Goal: Find contact information: Find contact information

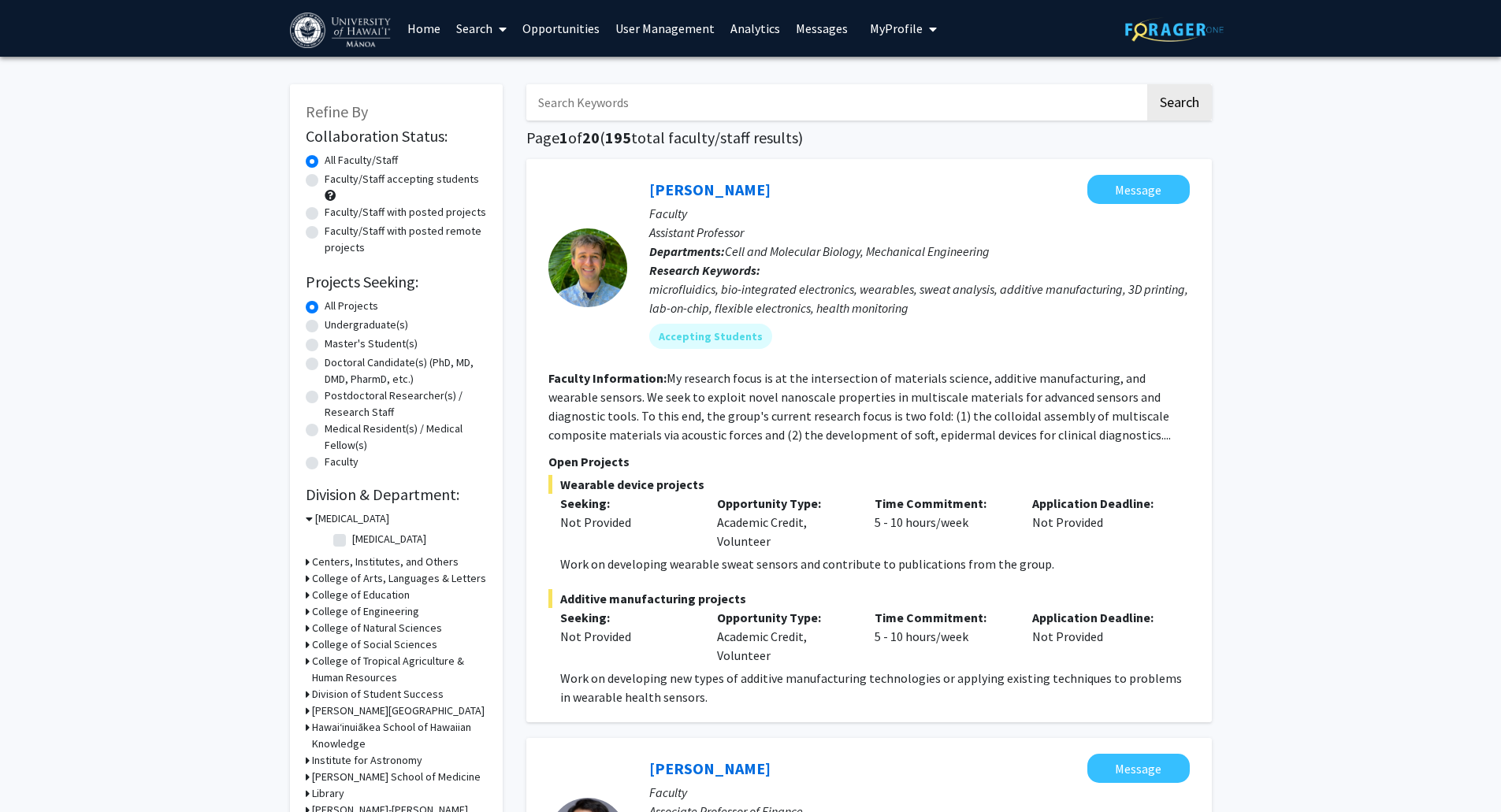
click at [488, 31] on link "Search" at bounding box center [481, 29] width 67 height 55
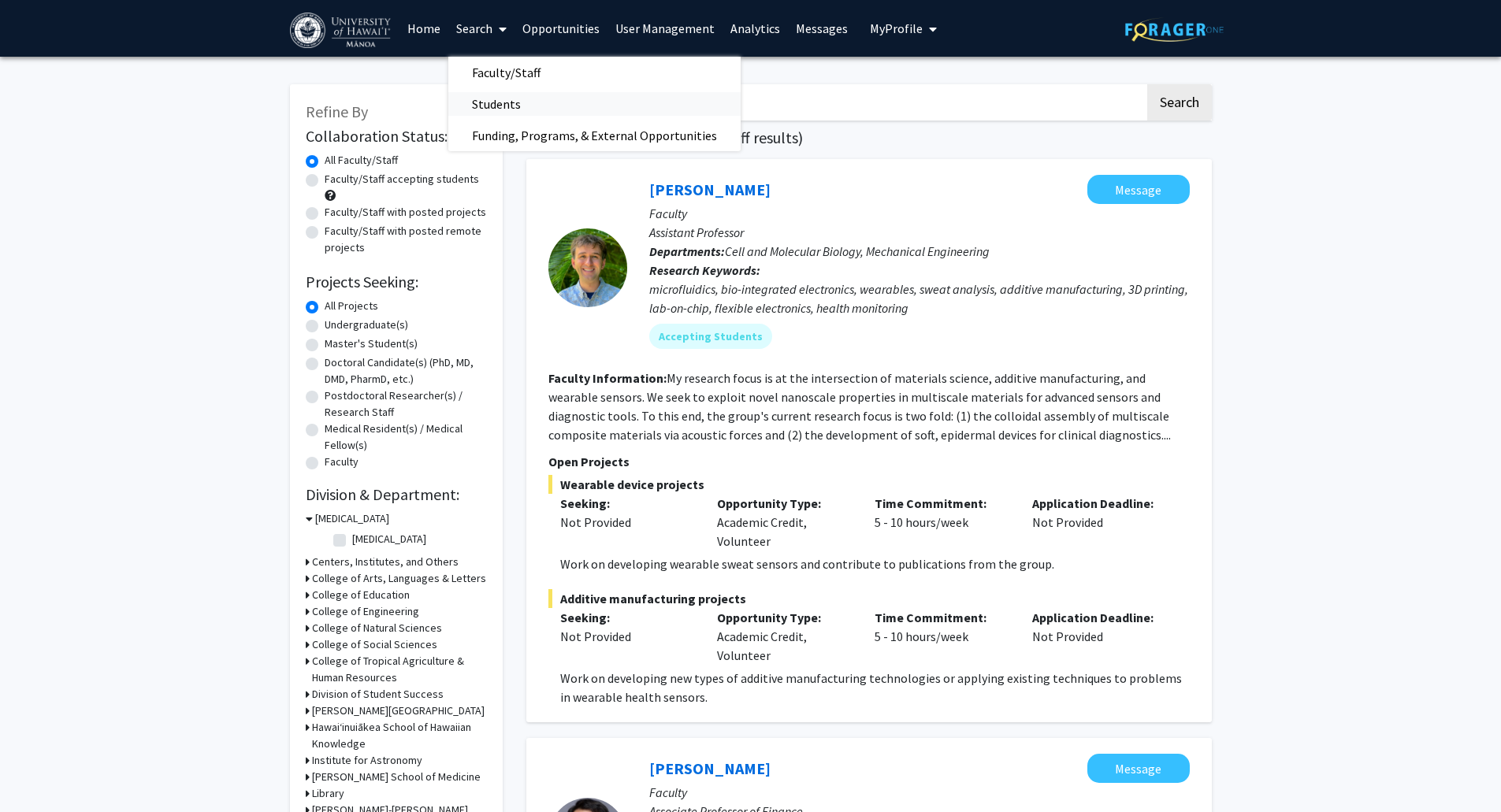
click at [505, 102] on span "Students" at bounding box center [496, 104] width 96 height 31
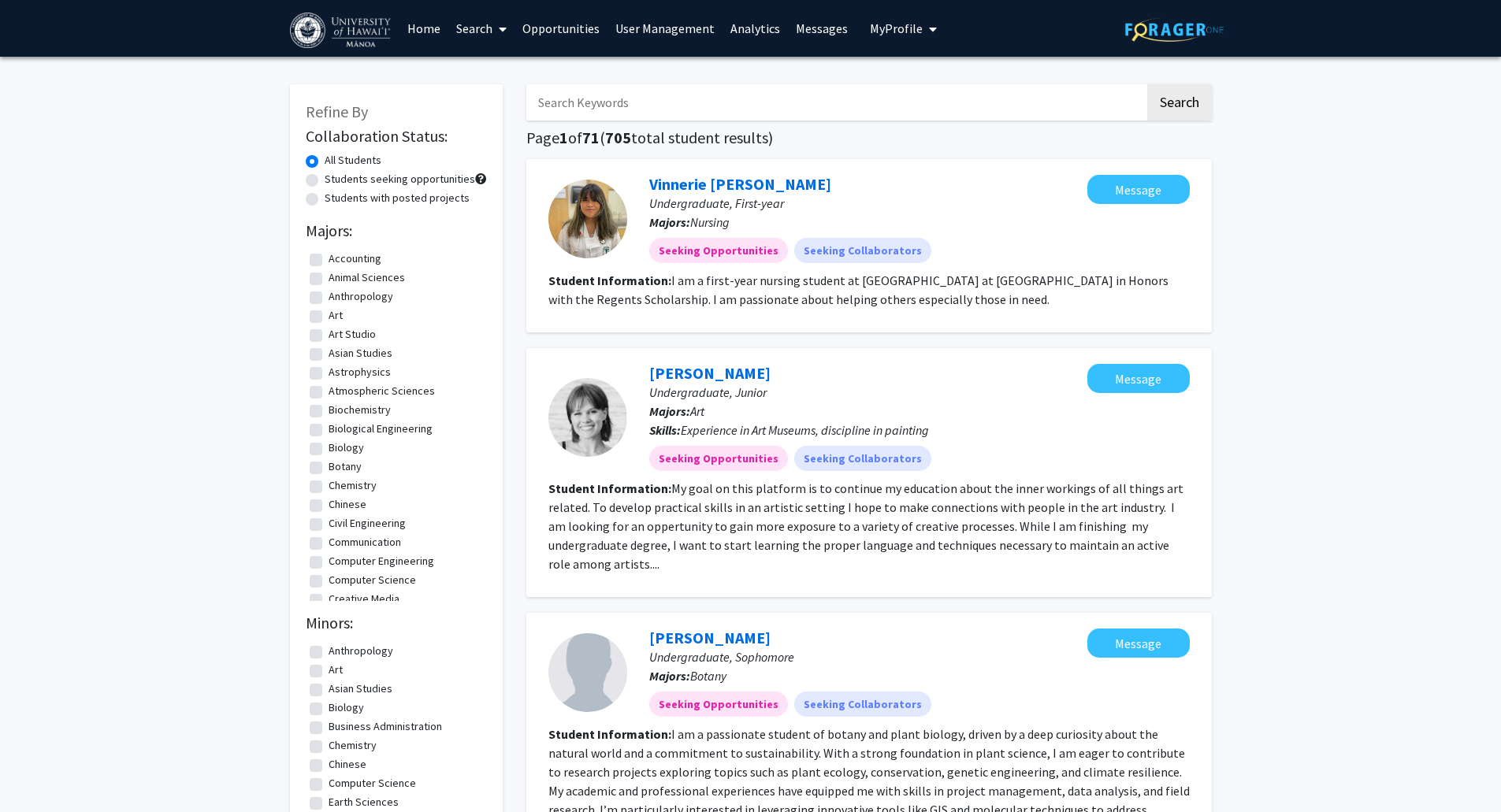
click at [760, 34] on link "Analytics" at bounding box center [755, 29] width 66 height 55
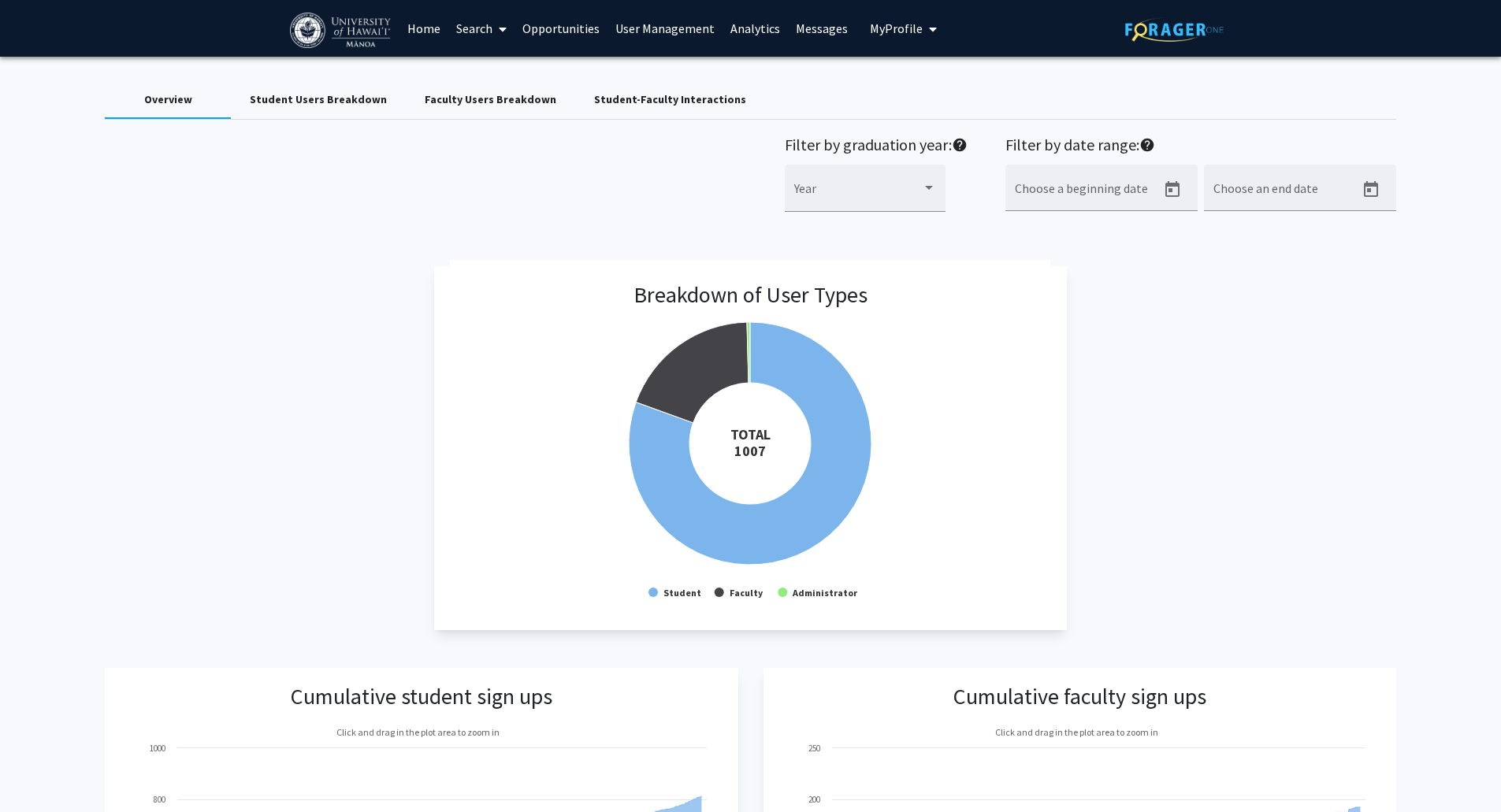
click at [504, 32] on icon at bounding box center [502, 29] width 8 height 12
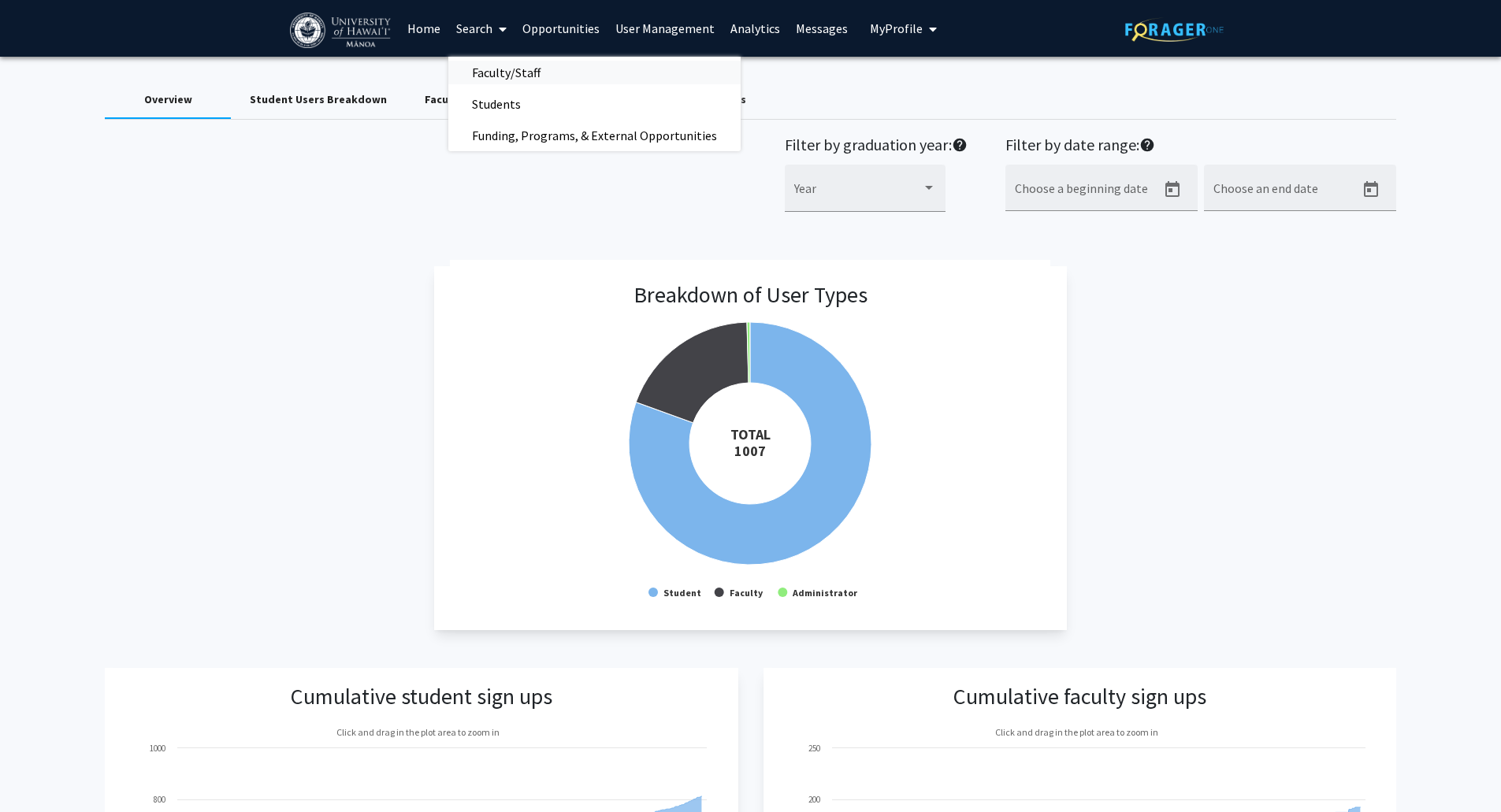
click at [521, 69] on span "Faculty/Staff" at bounding box center [506, 72] width 116 height 31
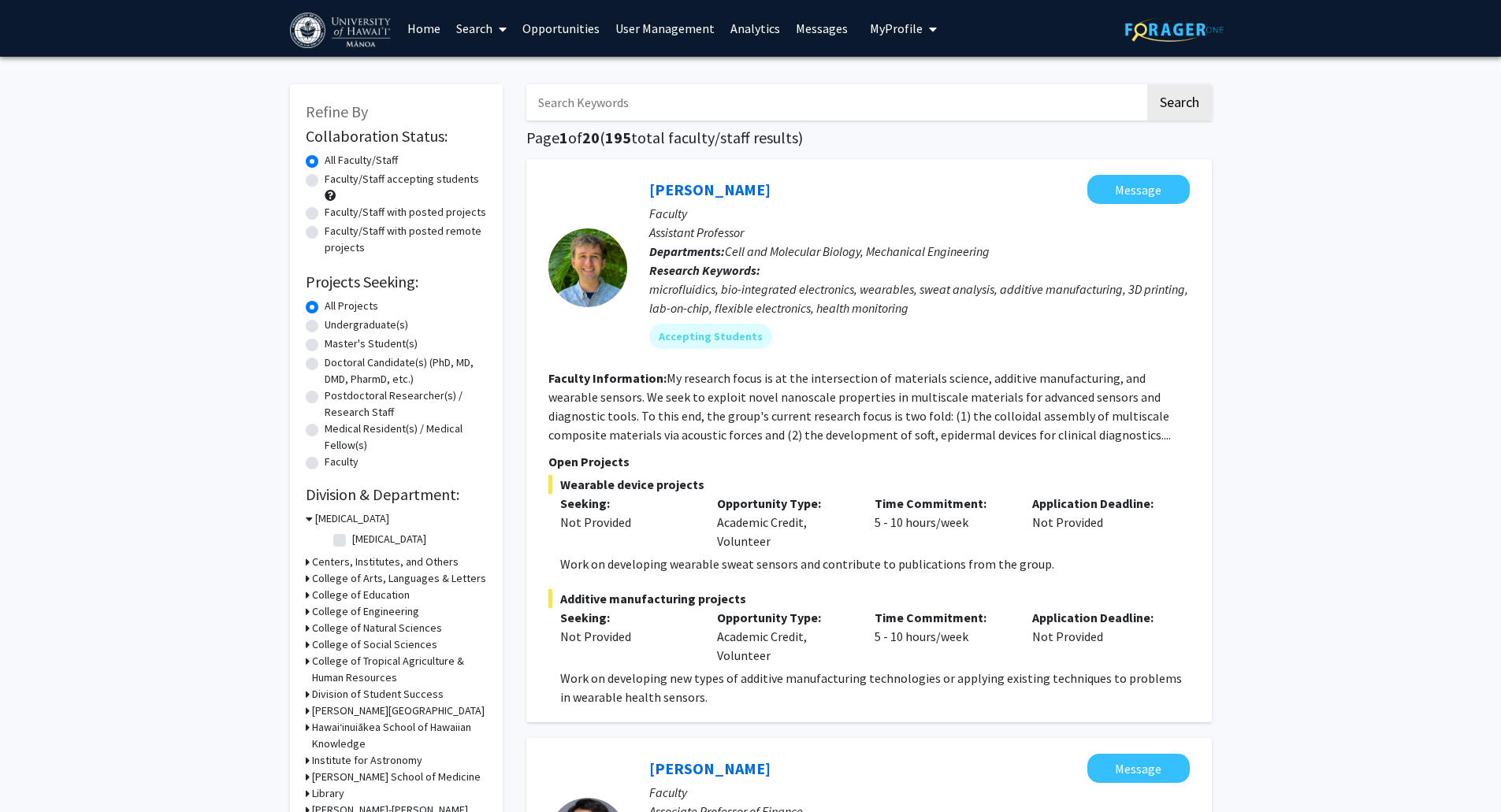
click at [489, 30] on link "Search" at bounding box center [481, 29] width 67 height 55
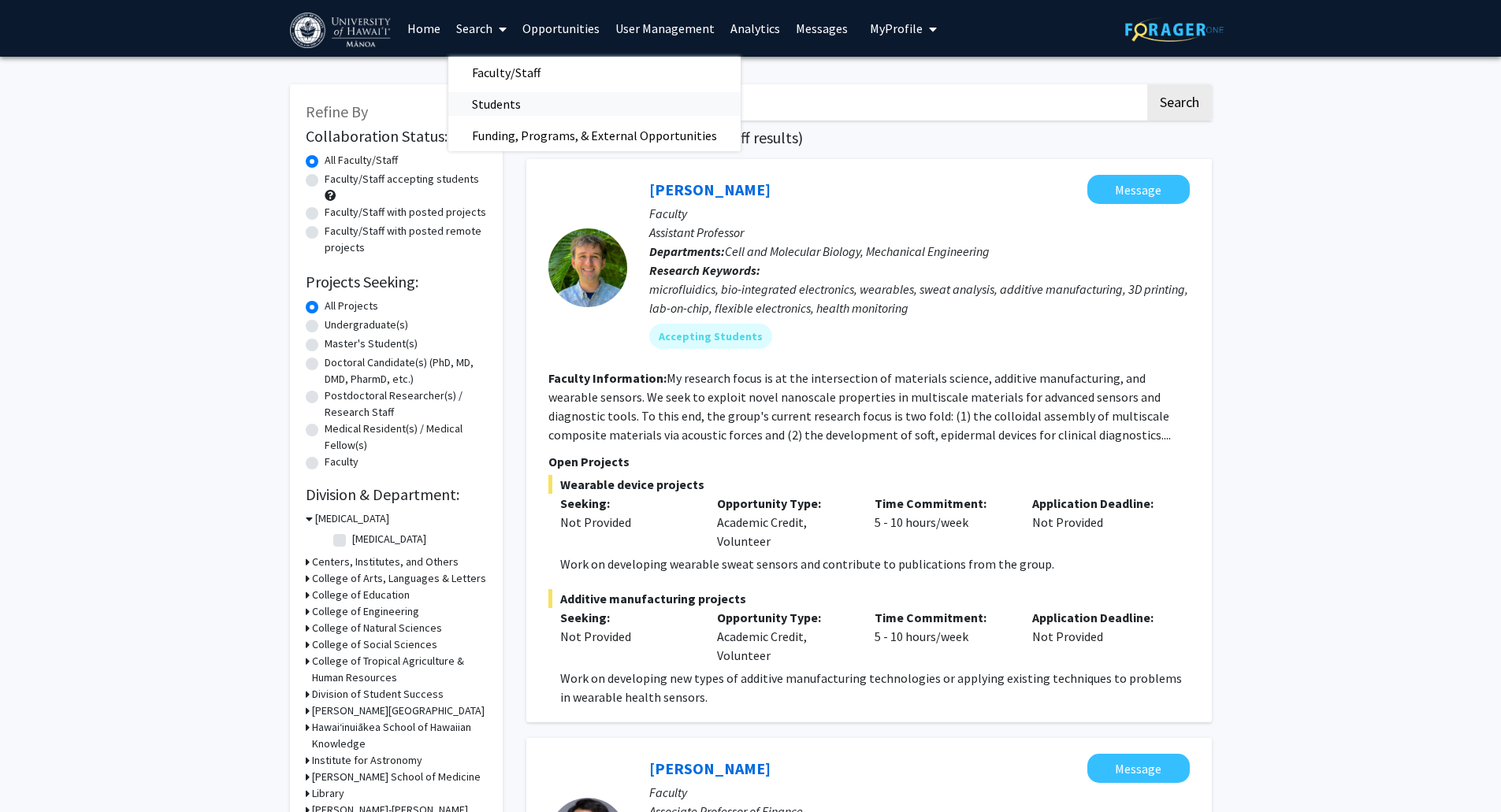
click at [496, 97] on span "Students" at bounding box center [496, 104] width 96 height 31
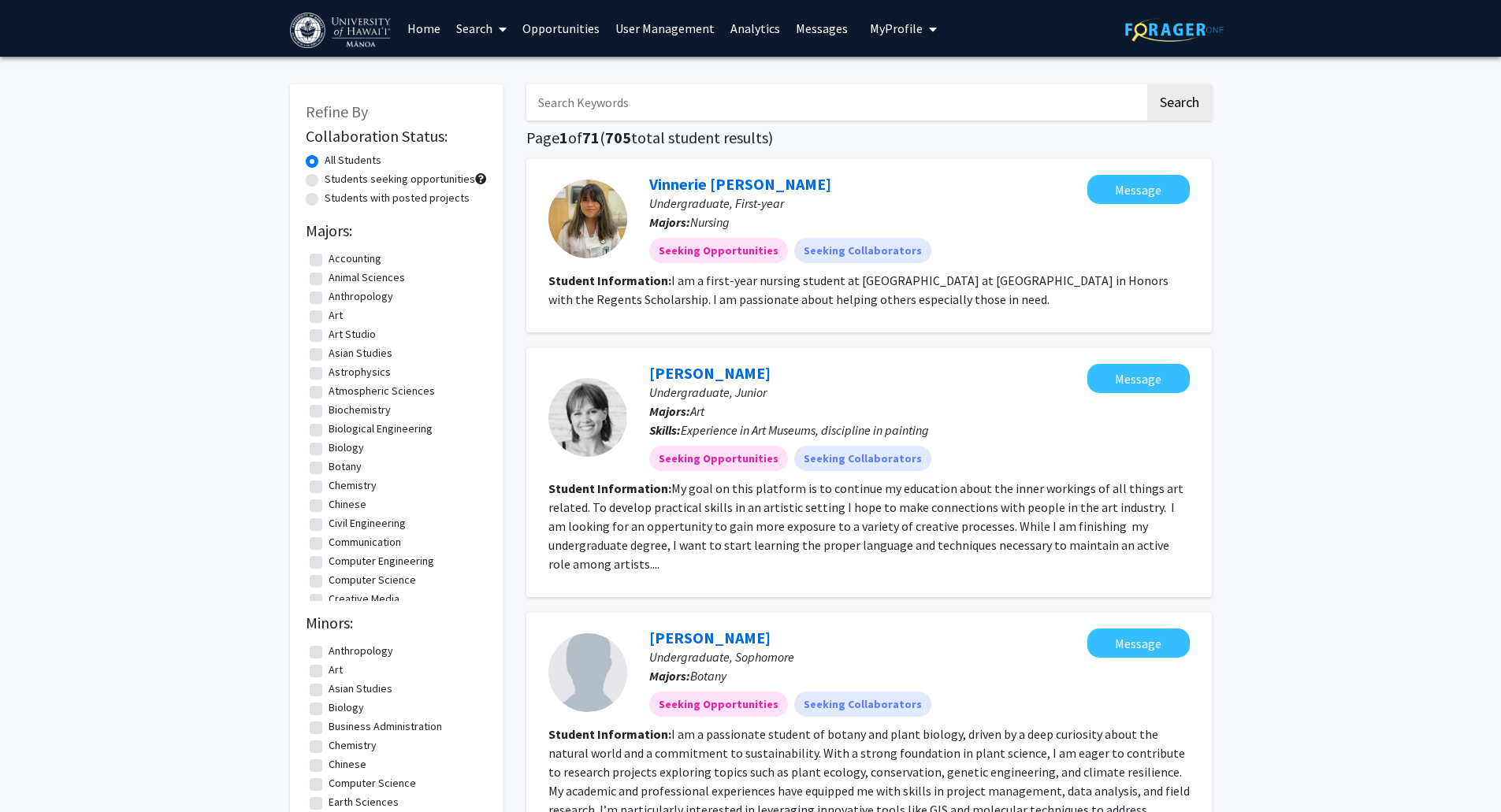
click at [652, 26] on link "User Management" at bounding box center [665, 29] width 115 height 55
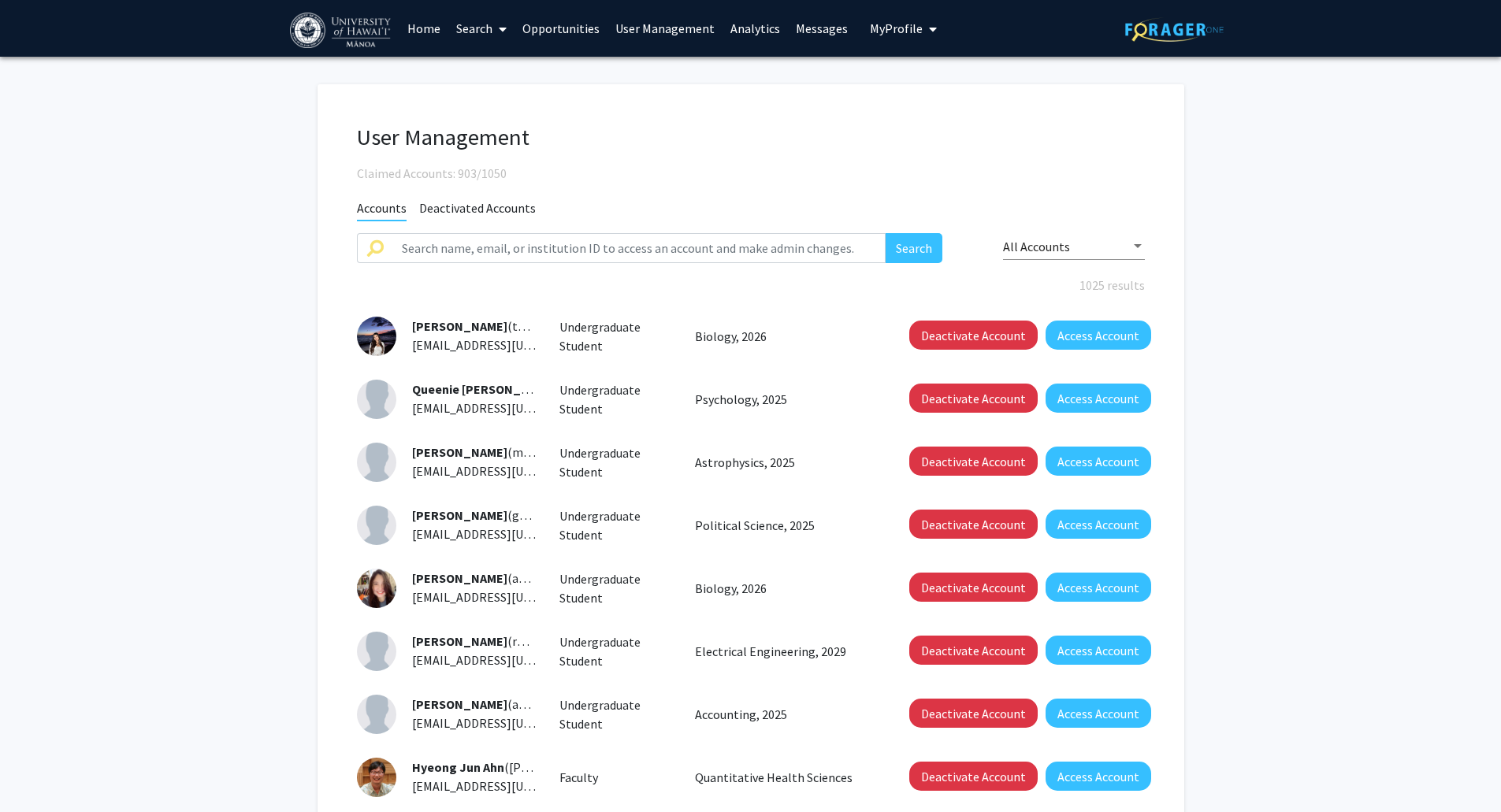
click at [476, 203] on span "Deactivated Accounts" at bounding box center [478, 209] width 117 height 20
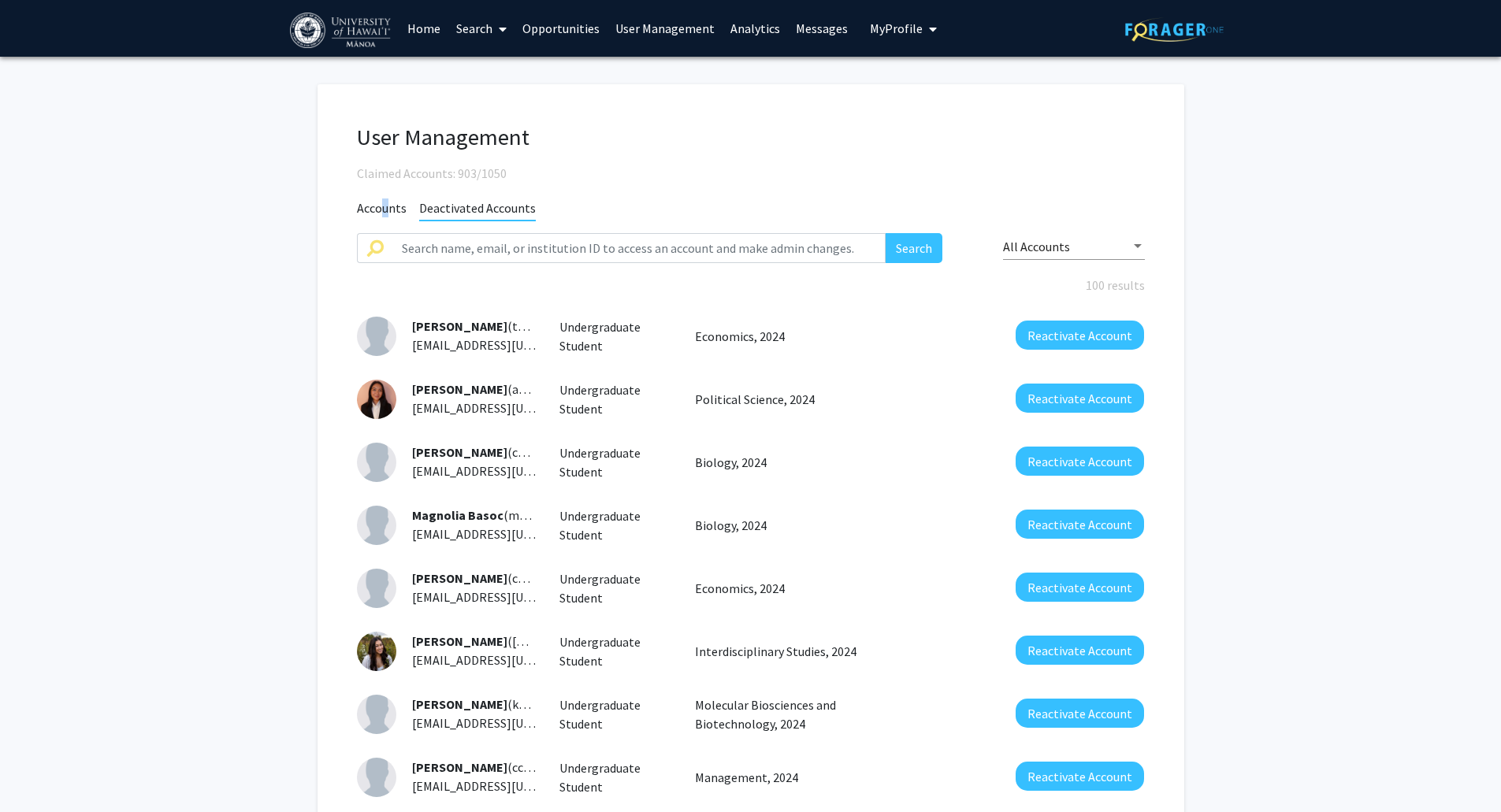
click at [384, 209] on span "Accounts" at bounding box center [381, 209] width 49 height 20
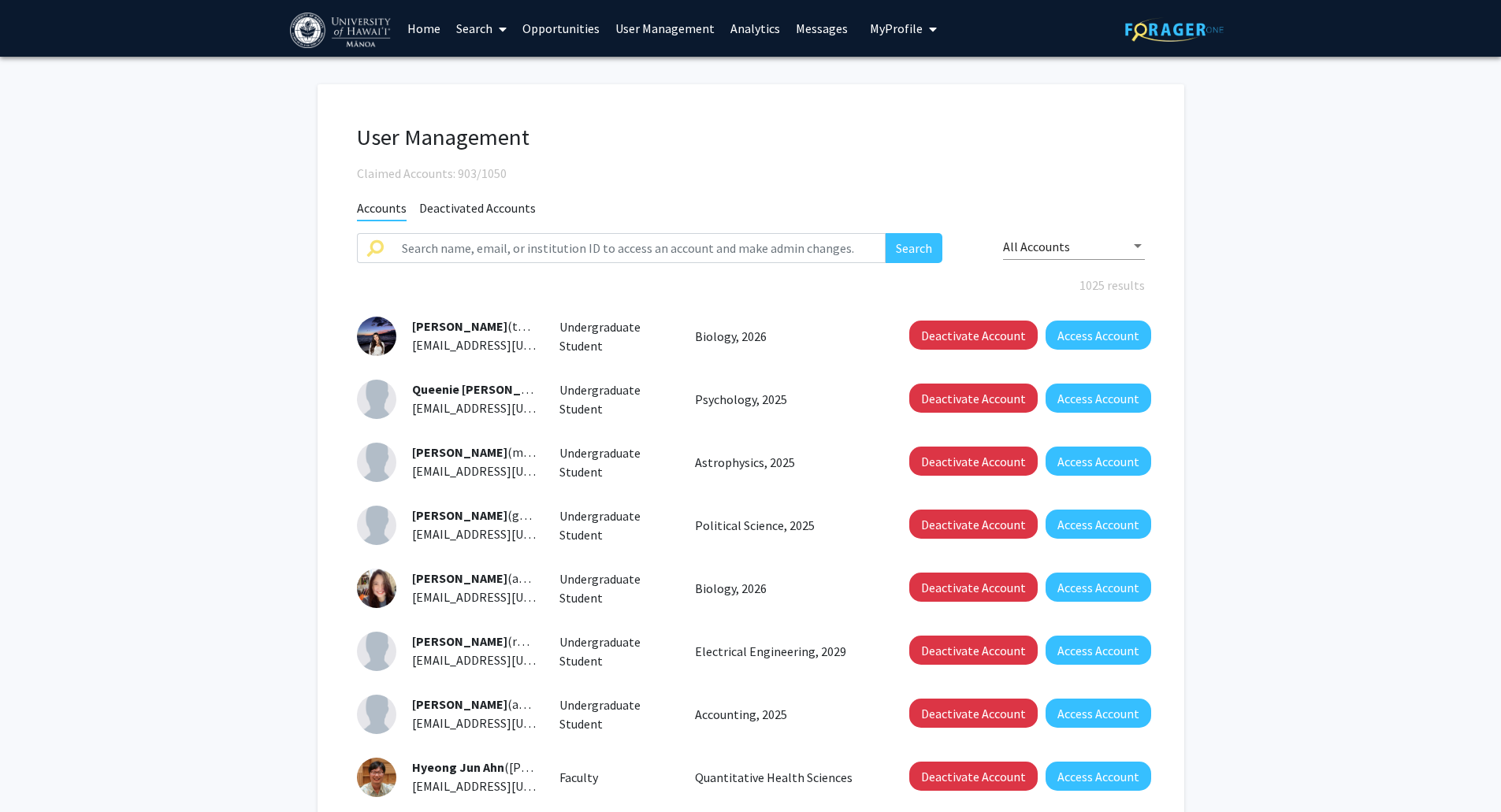
click at [472, 209] on span "Deactivated Accounts" at bounding box center [478, 209] width 117 height 20
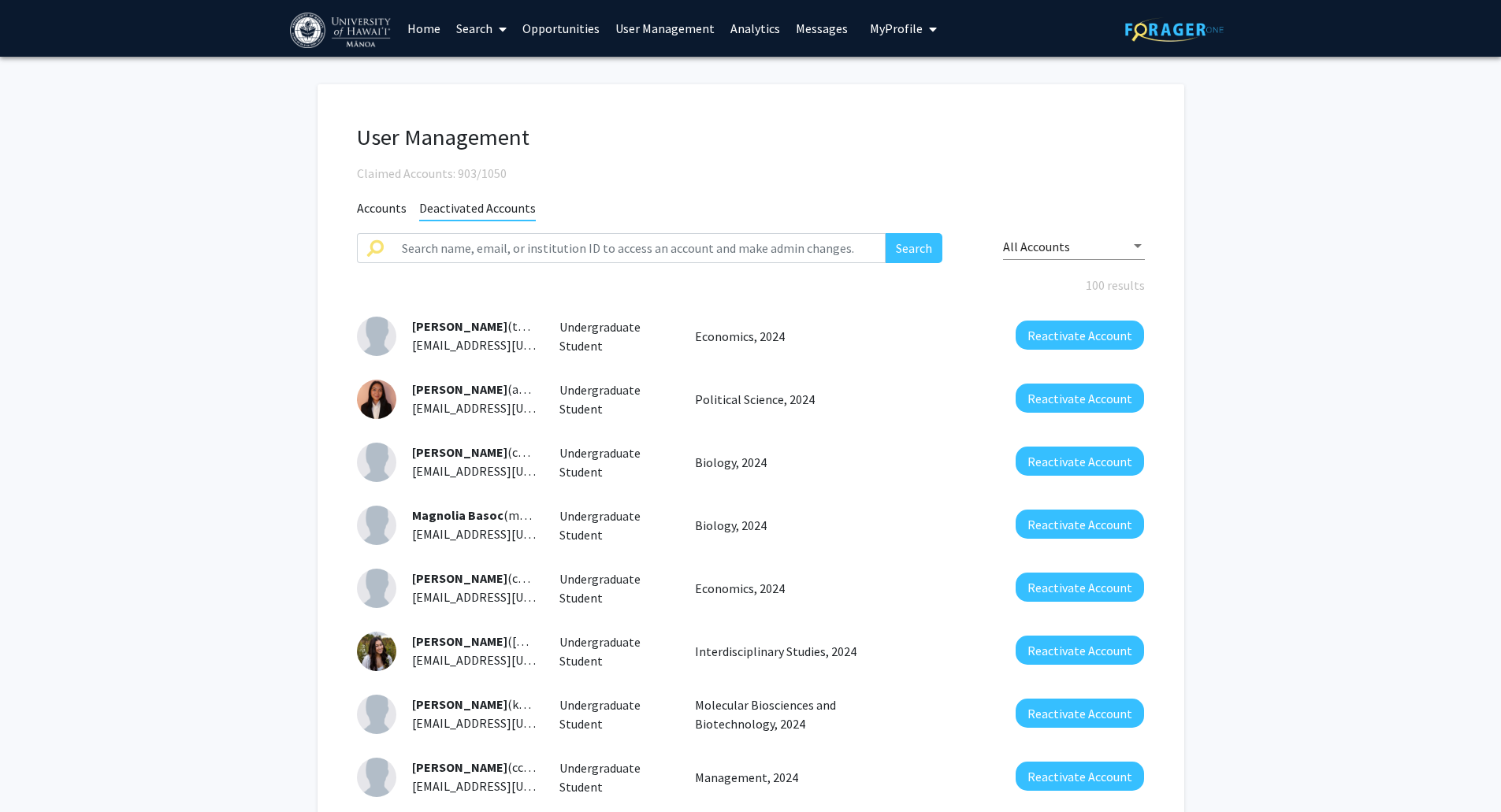
click at [245, 332] on fg-user-management "User Management Claimed Accounts: 903/1050 Accounts Deactivated Accounts Search…" at bounding box center [750, 561] width 1501 height 1009
drag, startPoint x: 245, startPoint y: 332, endPoint x: 227, endPoint y: 314, distance: 25.5
click at [227, 314] on fg-user-management "User Management Claimed Accounts: 903/1050 Accounts Deactivated Accounts Search…" at bounding box center [750, 561] width 1501 height 1009
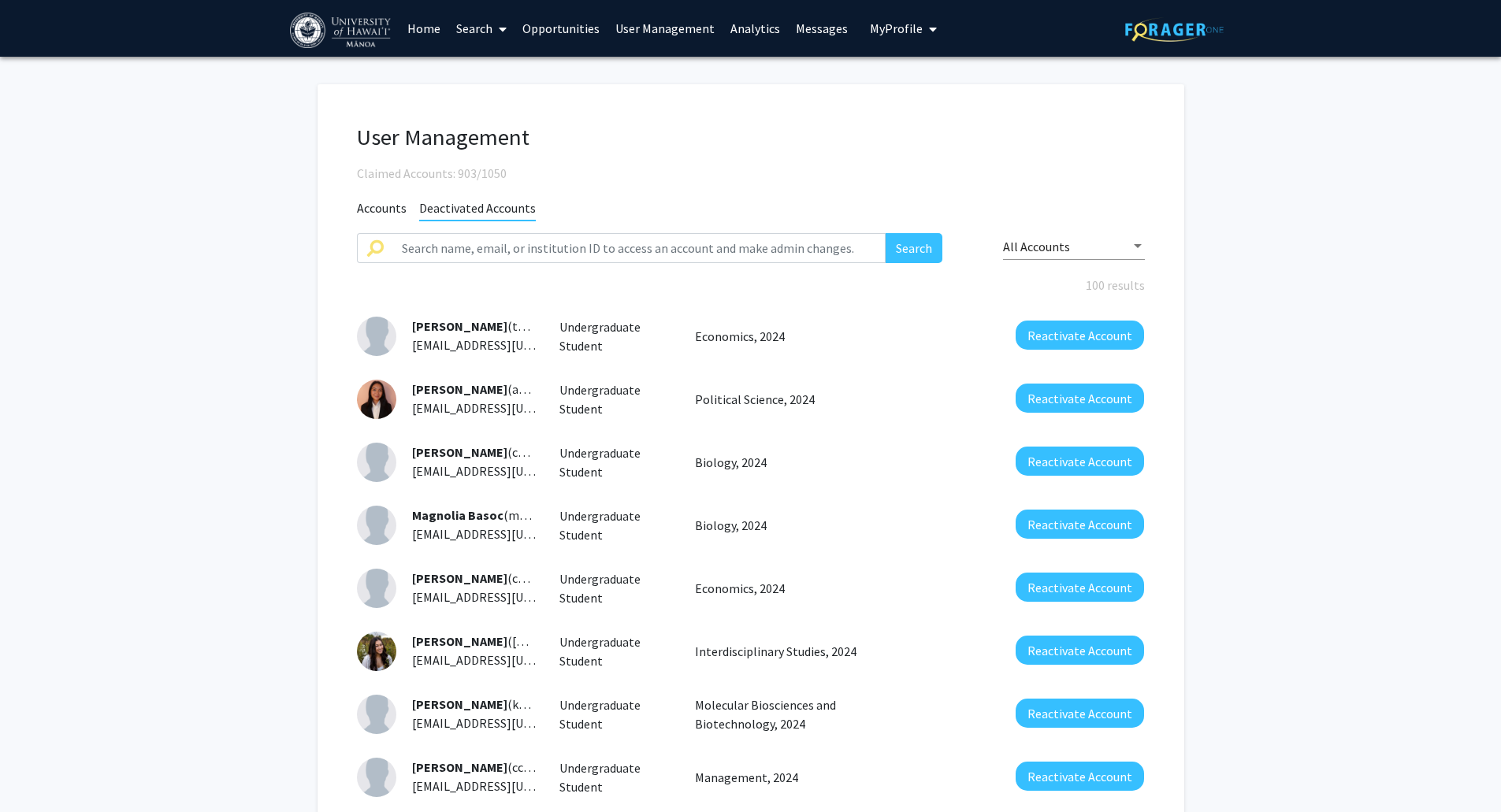
click at [385, 214] on span "Accounts" at bounding box center [381, 209] width 49 height 20
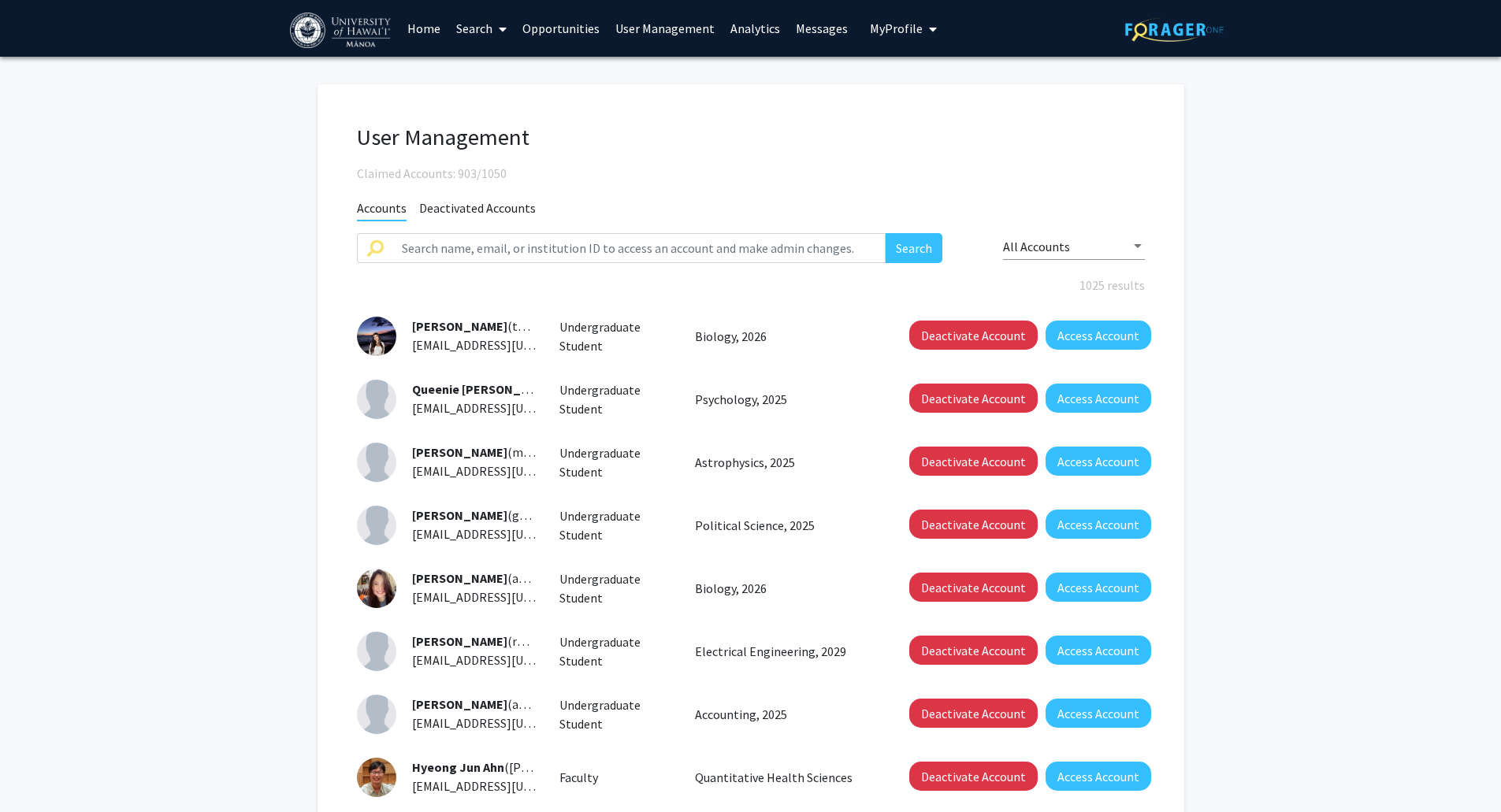
click at [467, 327] on span "[PERSON_NAME]" at bounding box center [459, 326] width 95 height 16
click at [1107, 338] on button "Access Account" at bounding box center [1098, 335] width 106 height 29
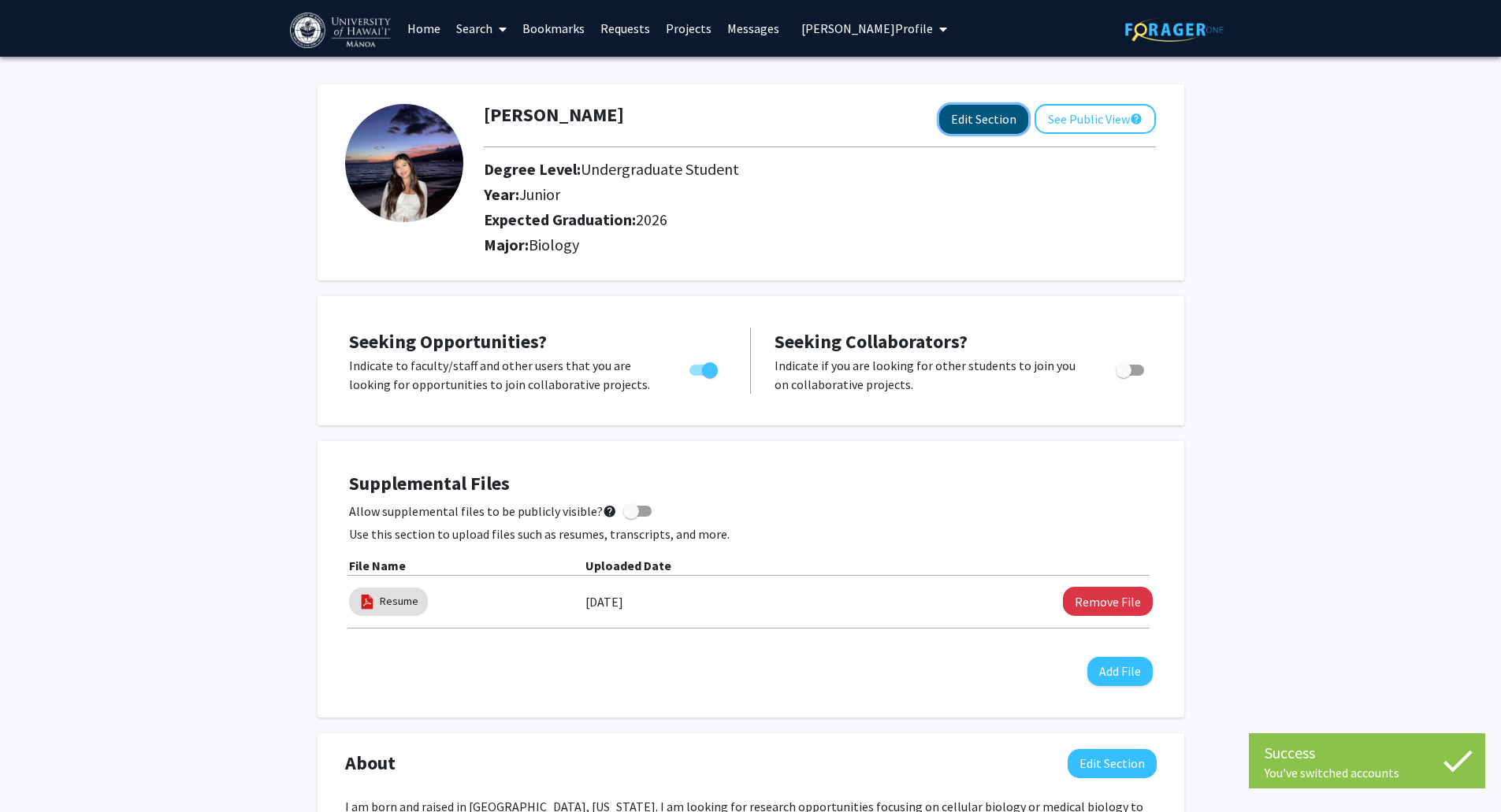
click at [999, 115] on button "Edit Section" at bounding box center [984, 119] width 89 height 29
select select "junior"
select select "2026"
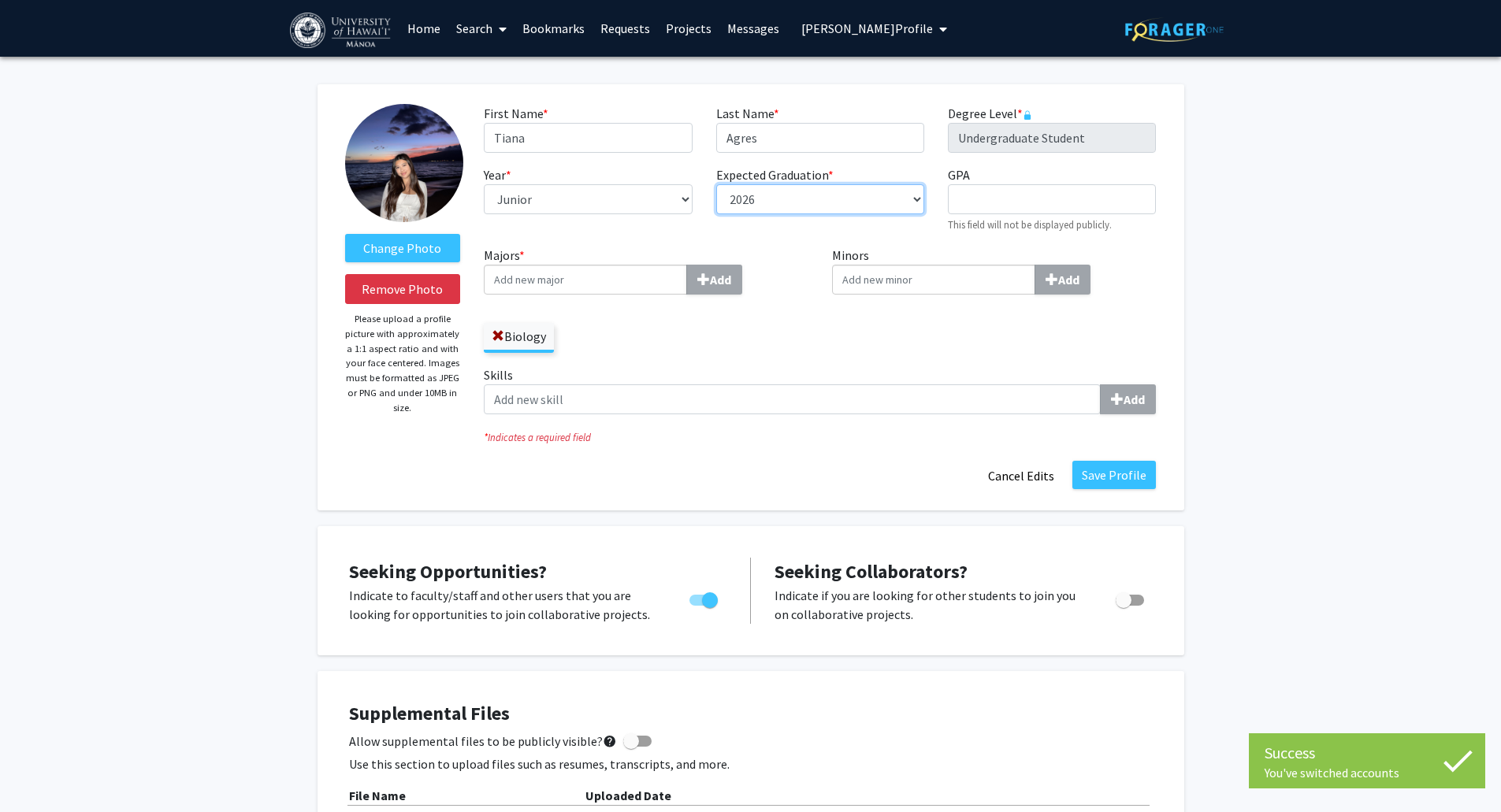
click at [850, 197] on select "--- 2018 2019 2020 2021 2022 2023 2024 2025 2026 2027 2028 2029 2030 2031" at bounding box center [820, 199] width 208 height 29
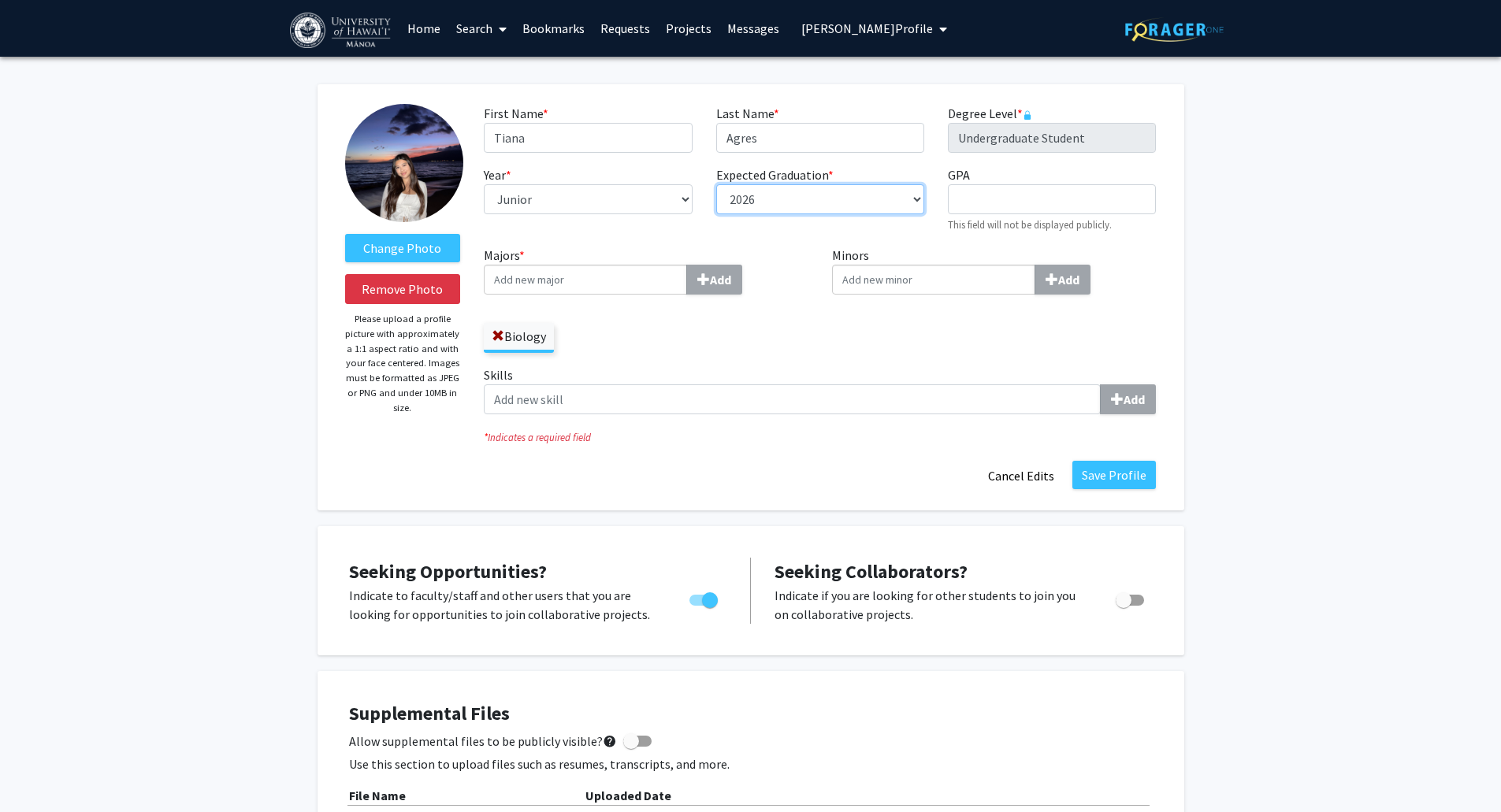
click at [850, 197] on select "--- 2018 2019 2020 2021 2022 2023 2024 2025 2026 2027 2028 2029 2030 2031" at bounding box center [820, 199] width 208 height 29
click at [855, 25] on span "[PERSON_NAME] Profile" at bounding box center [867, 29] width 131 height 16
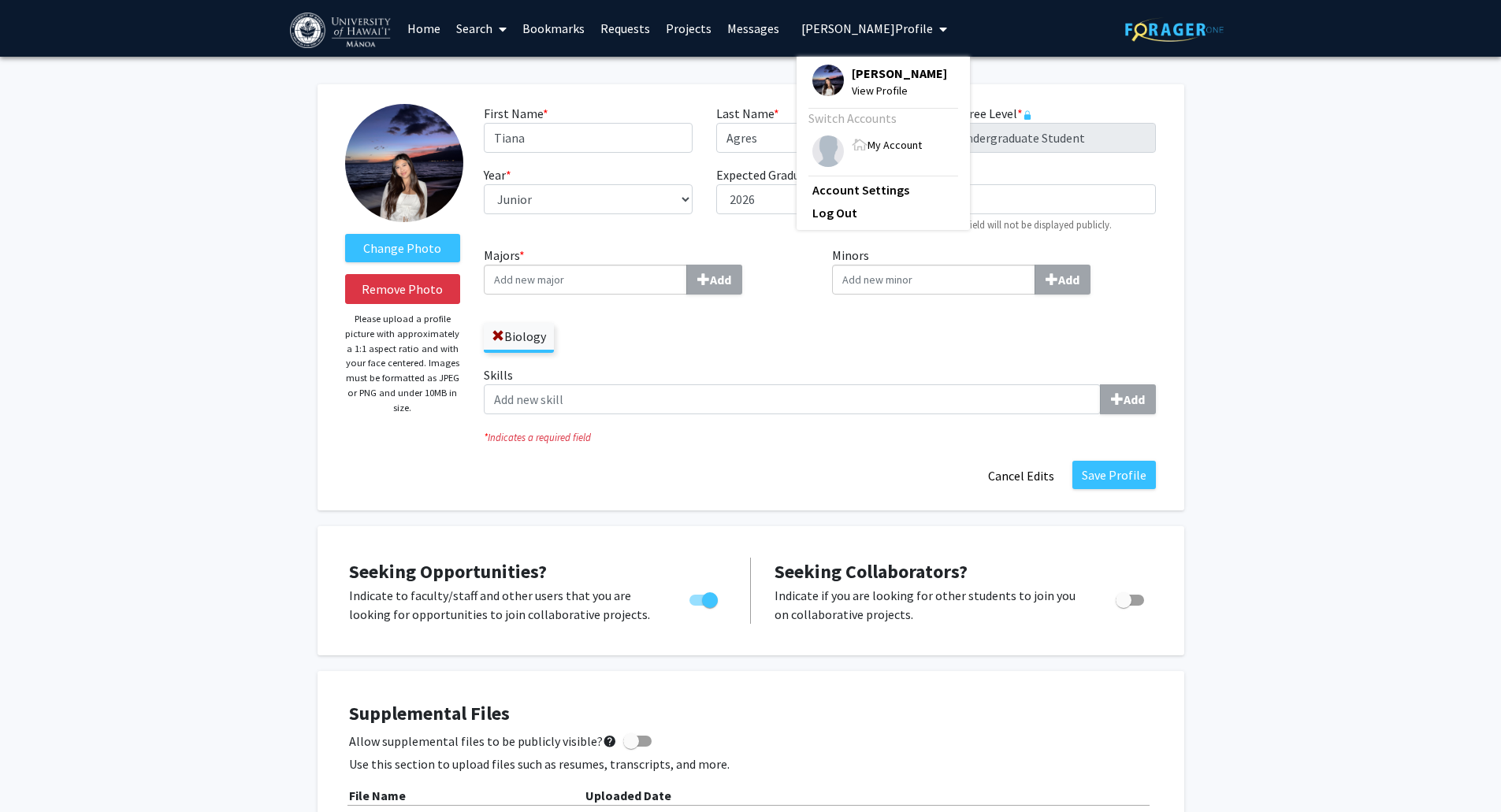
click at [876, 147] on span "My Account" at bounding box center [894, 145] width 54 height 14
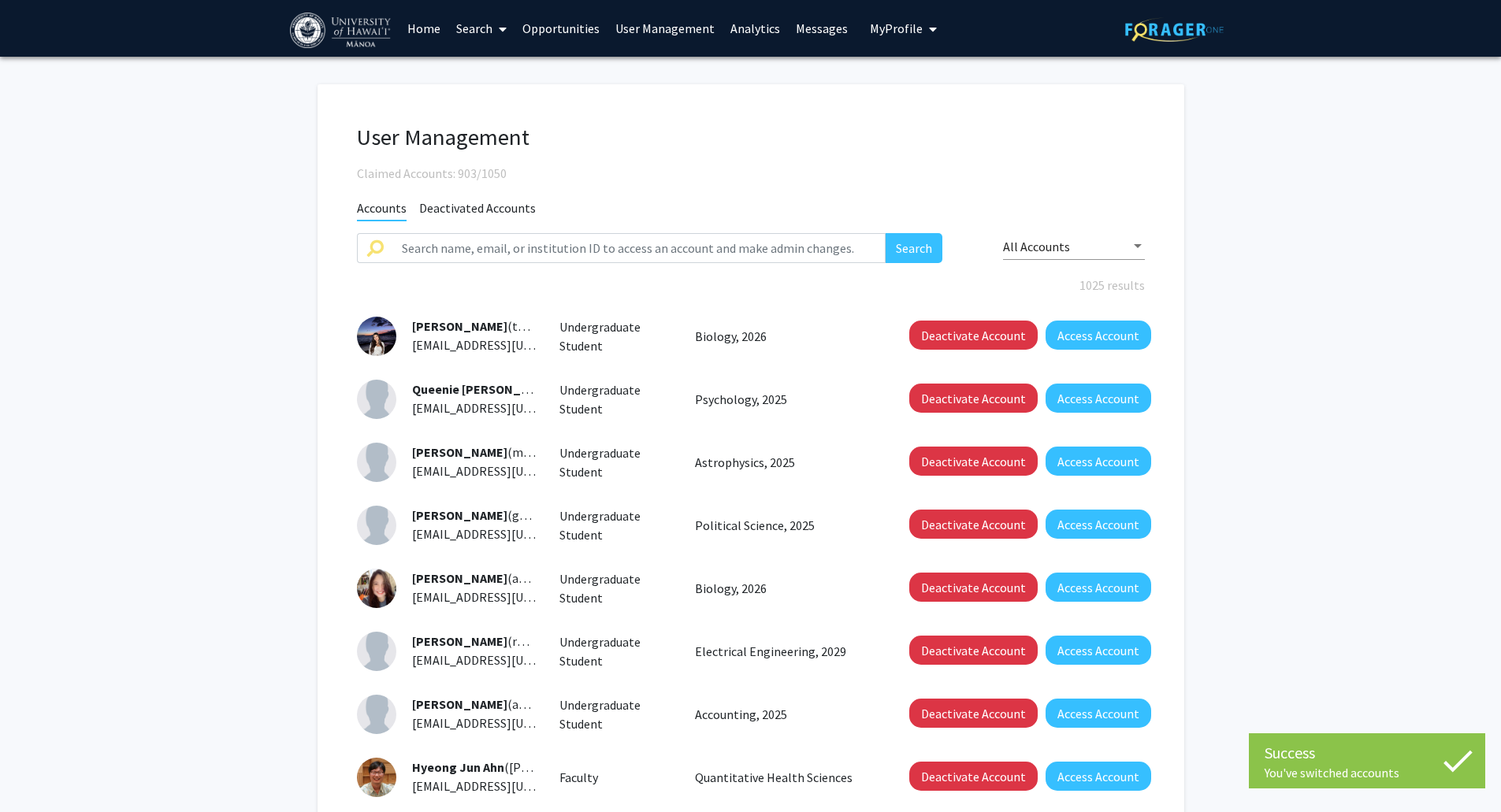
click at [744, 33] on link "Analytics" at bounding box center [755, 29] width 66 height 55
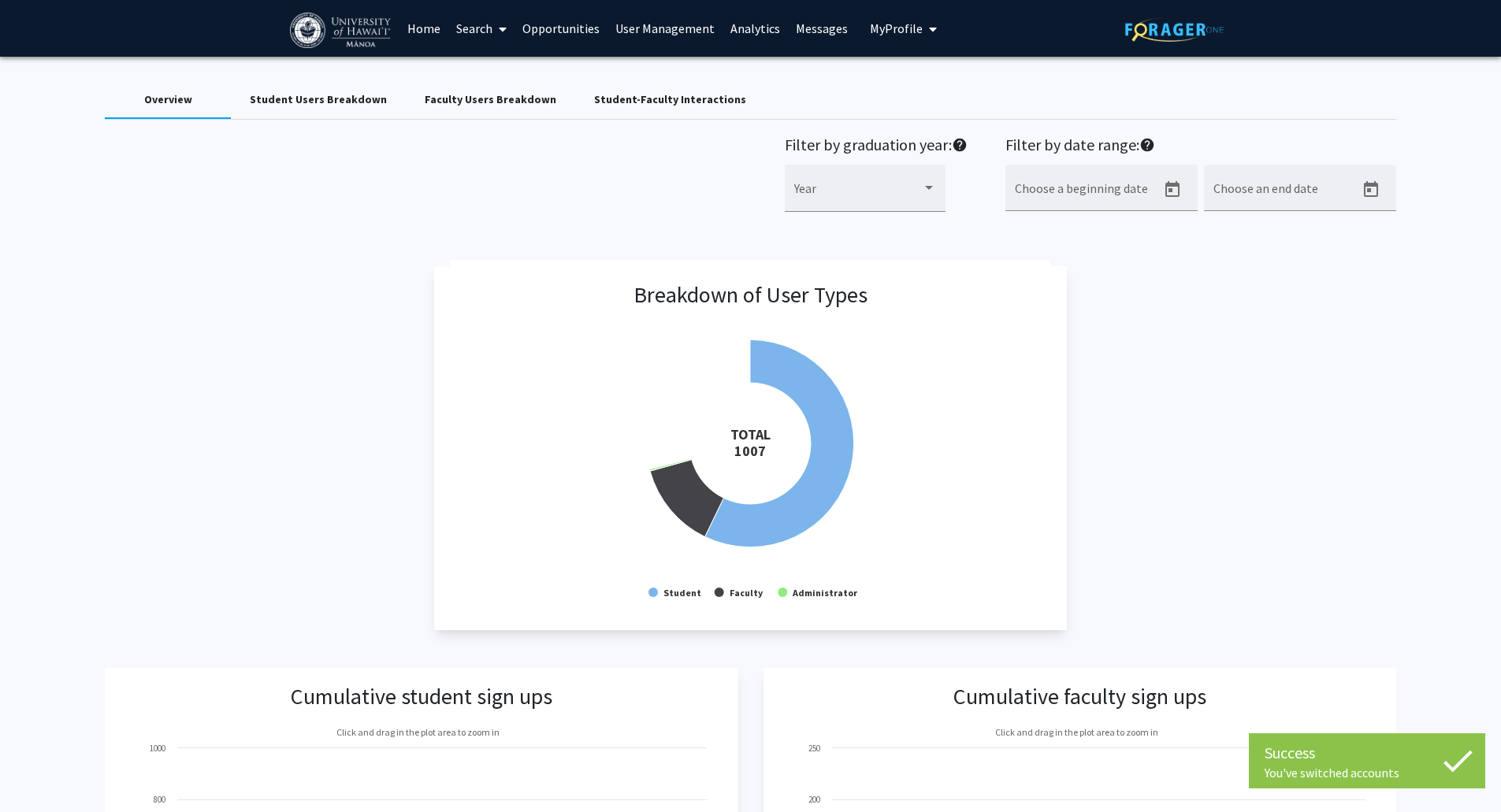
click at [824, 29] on link "Messages" at bounding box center [821, 29] width 68 height 55
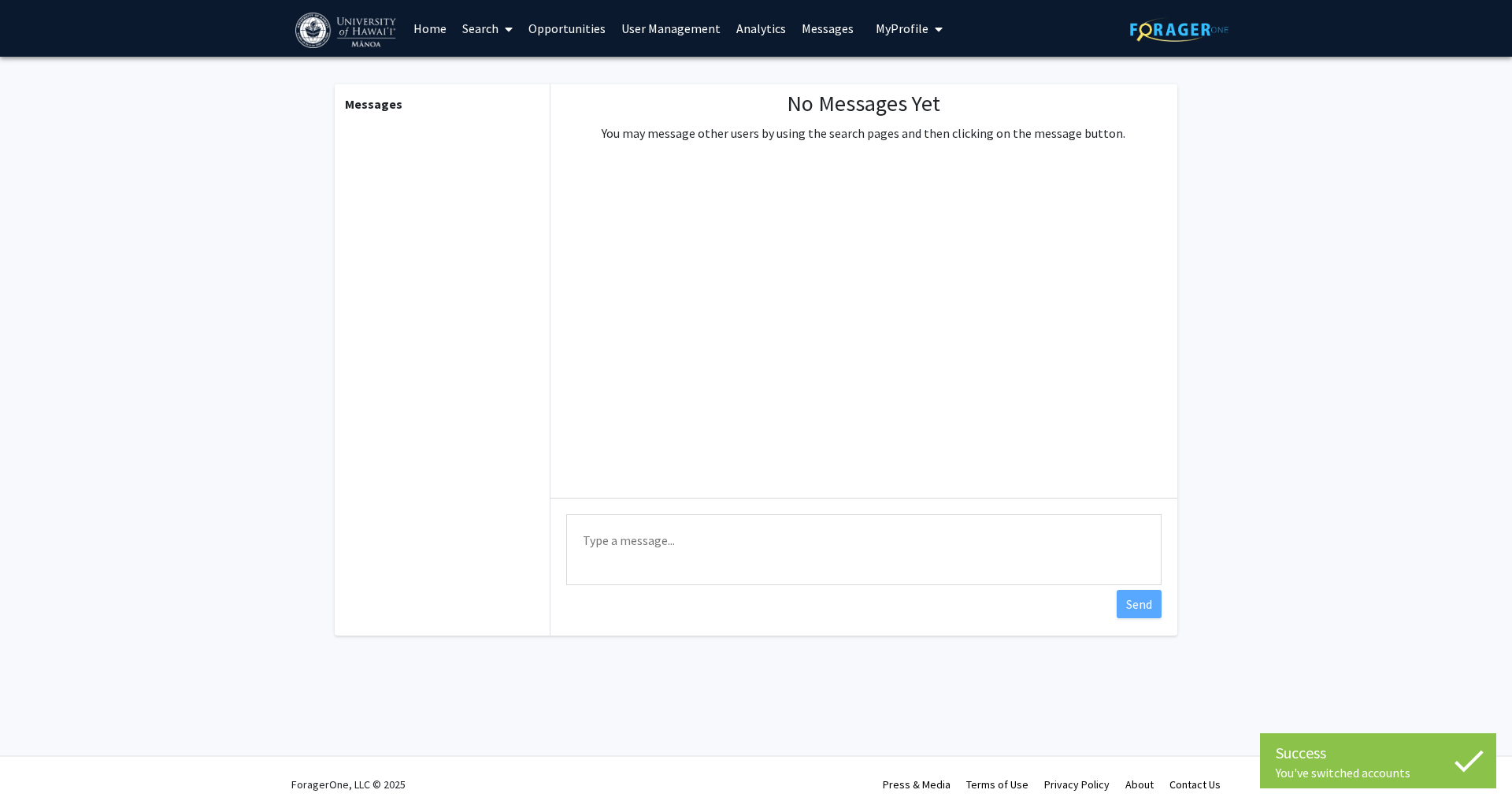
click at [745, 29] on link "Analytics" at bounding box center [760, 29] width 66 height 55
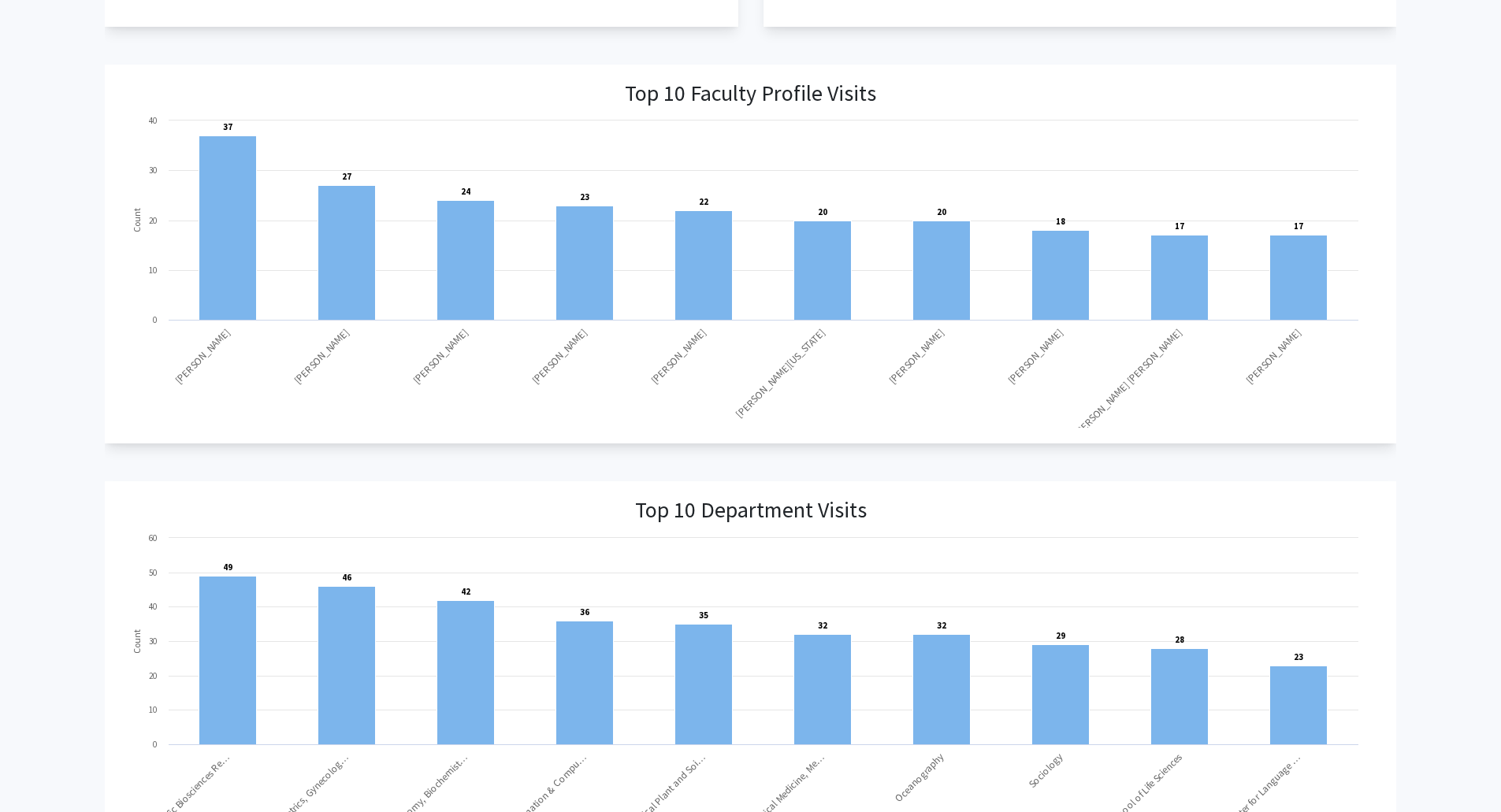
scroll to position [1490, 0]
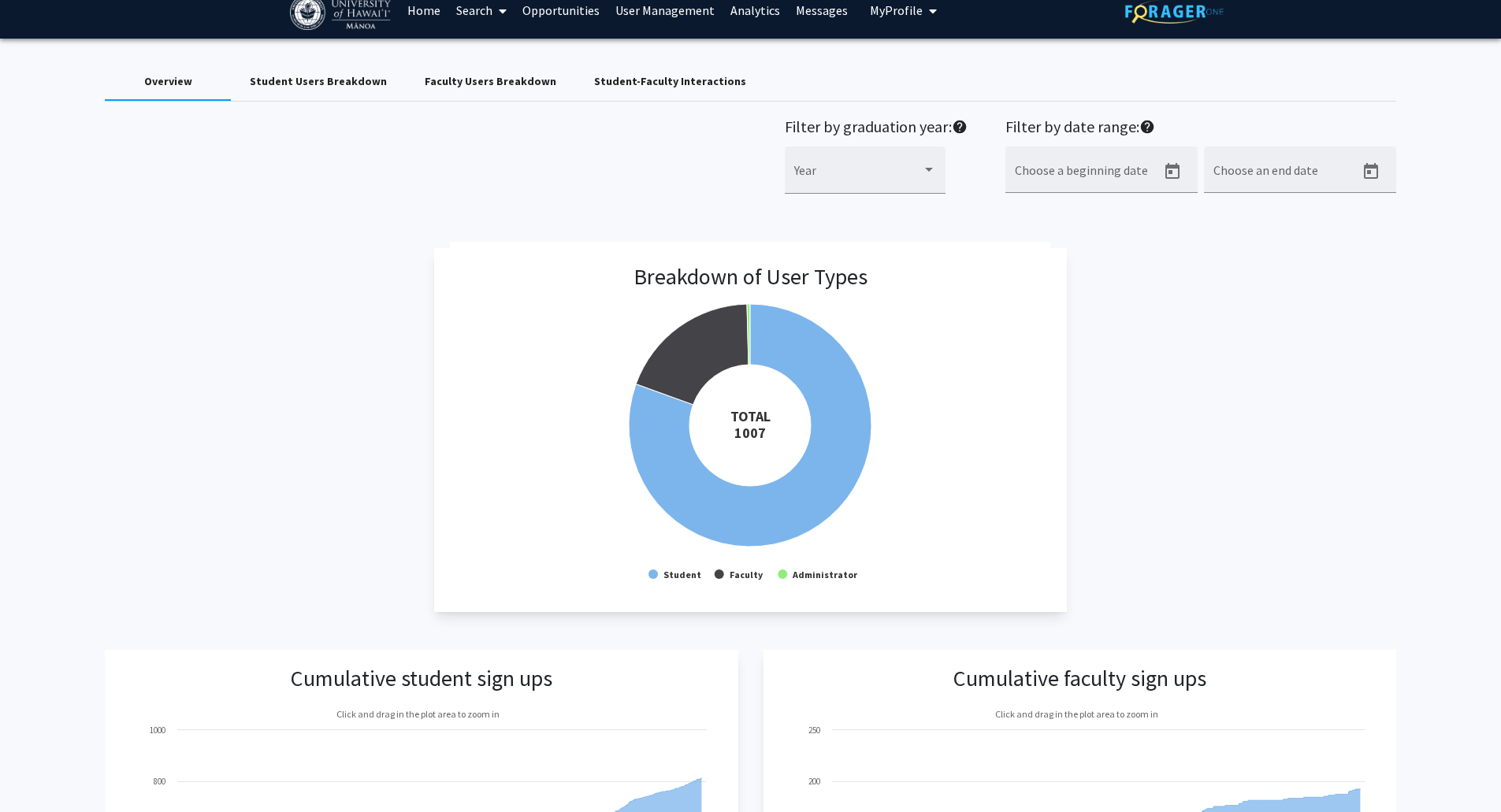
scroll to position [0, 0]
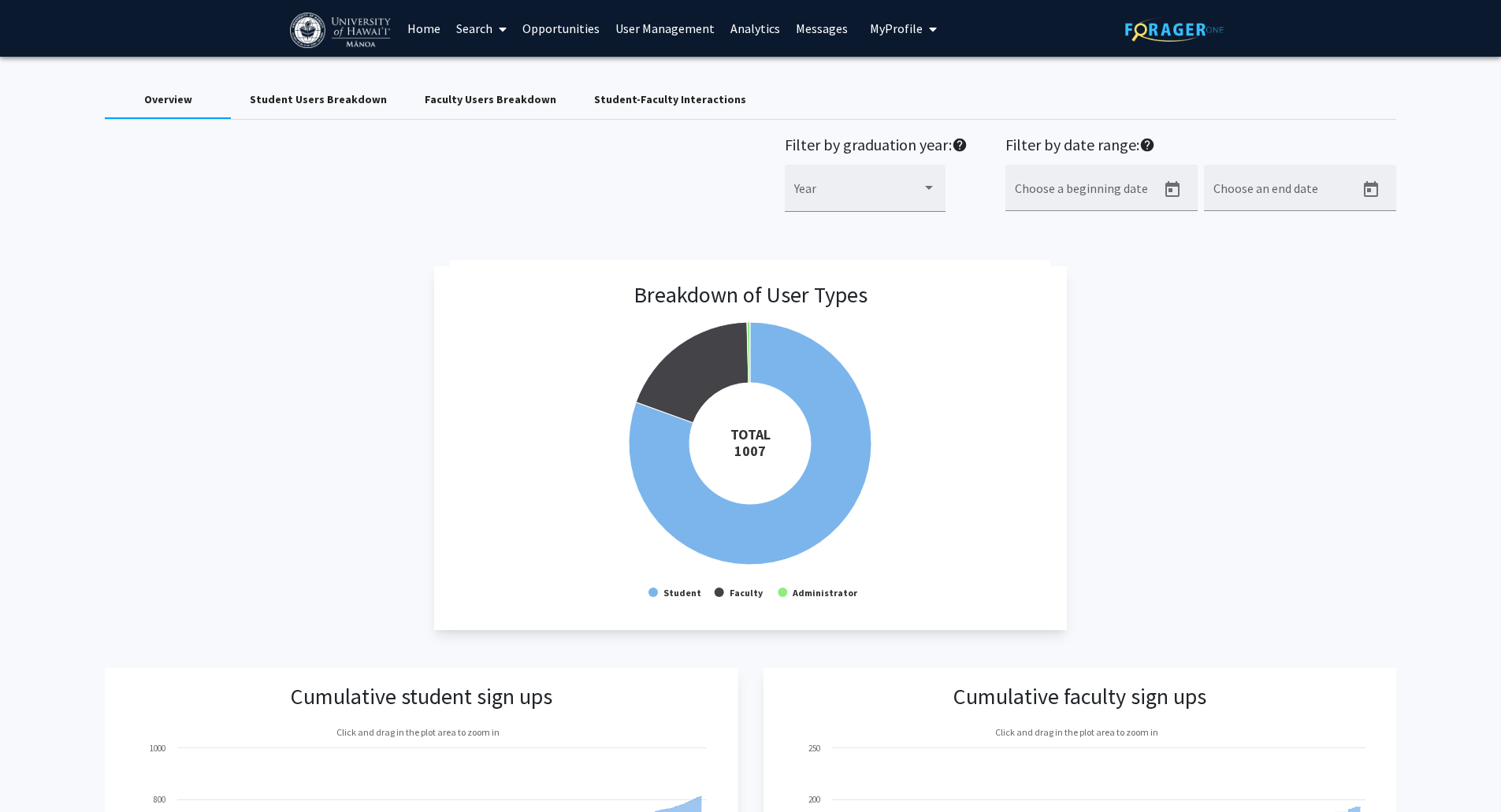
click at [372, 227] on div "Filter by graduation year: help Year Filter by date range: help Choose a beginn…" at bounding box center [750, 182] width 1315 height 94
click at [310, 111] on div "Student Users Breakdown" at bounding box center [319, 100] width 175 height 38
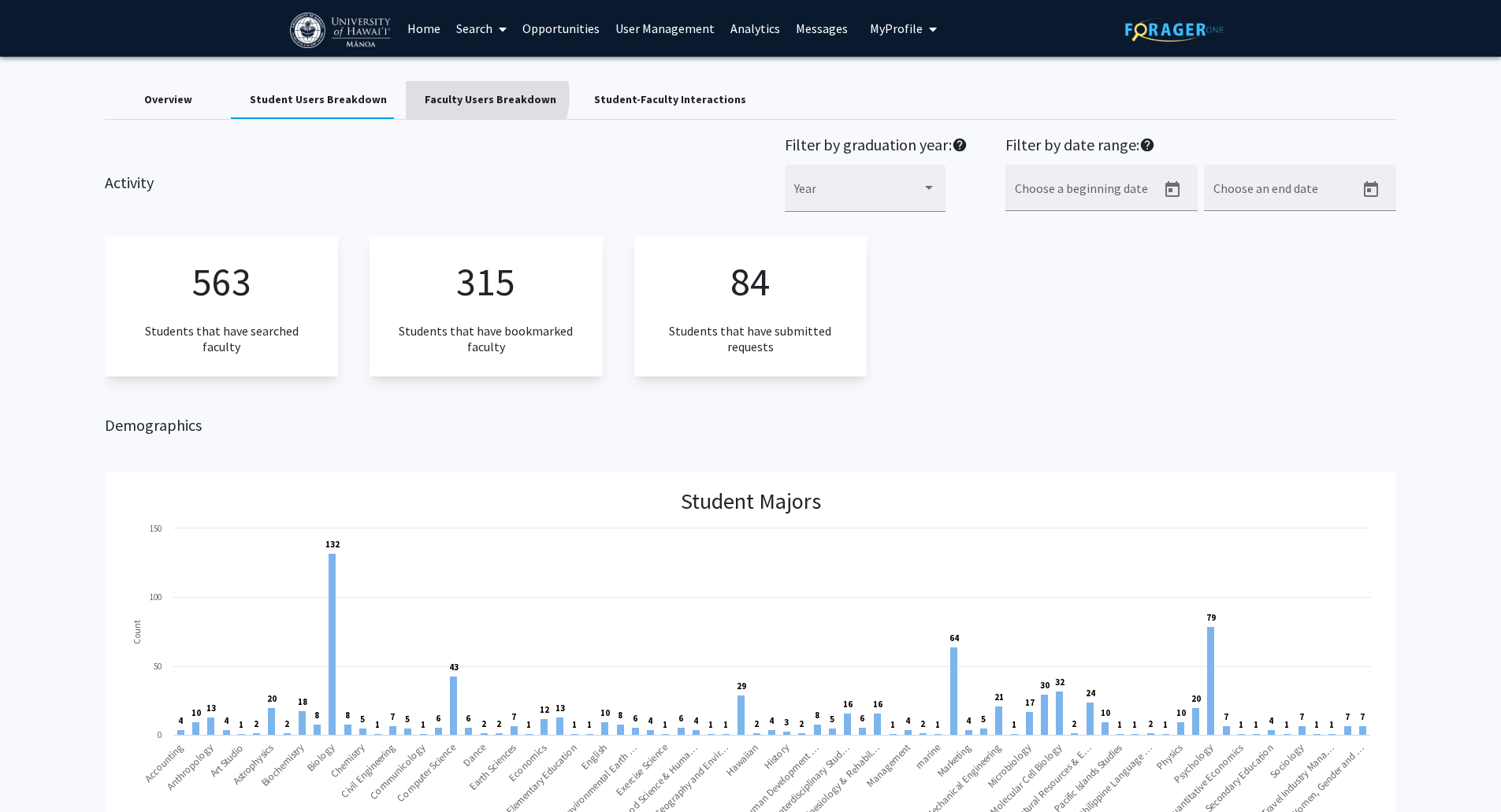
click at [471, 96] on div "Faculty Users Breakdown" at bounding box center [491, 99] width 131 height 16
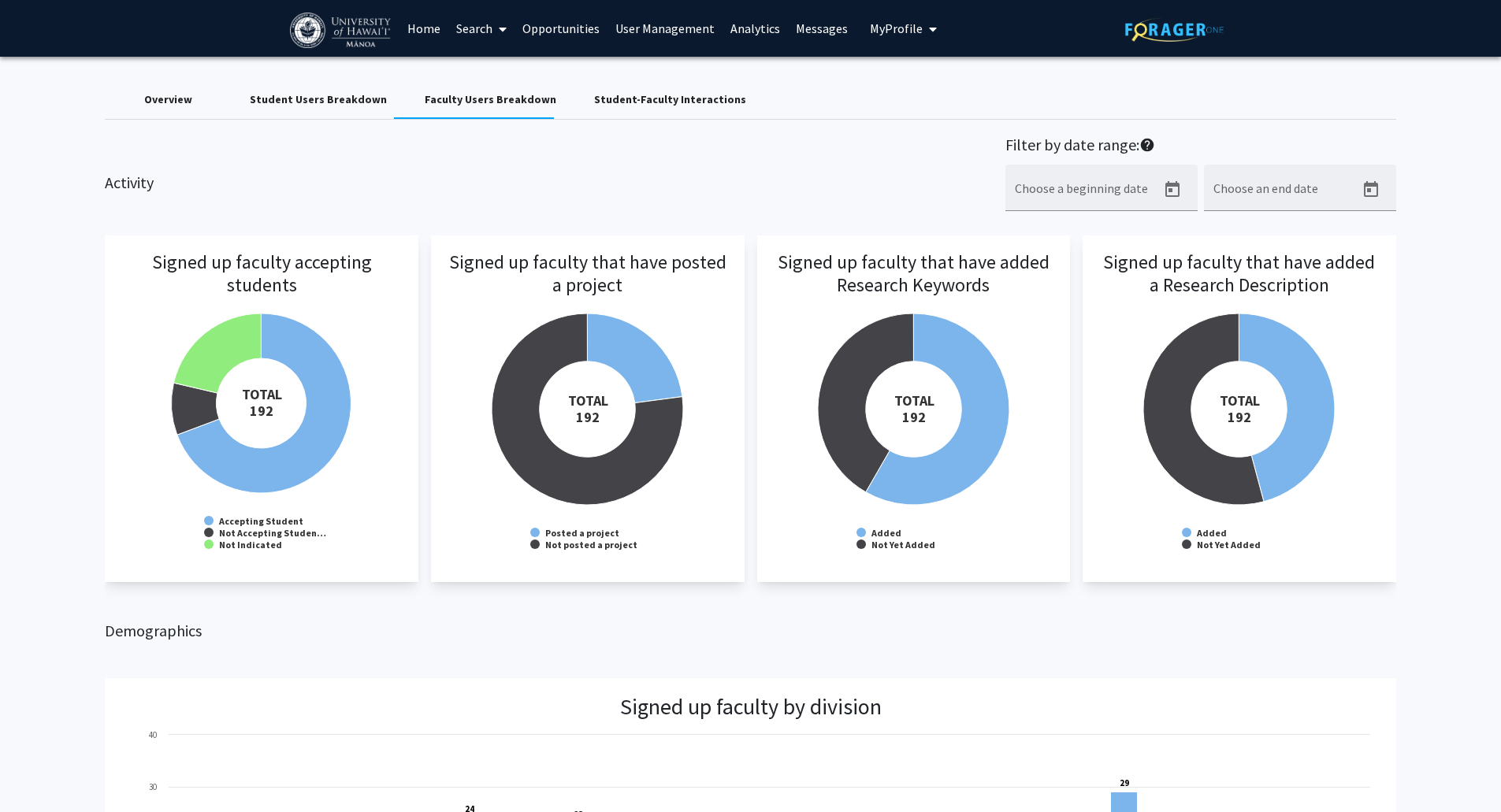
click at [641, 102] on div "Student-Faculty Interactions" at bounding box center [671, 99] width 152 height 16
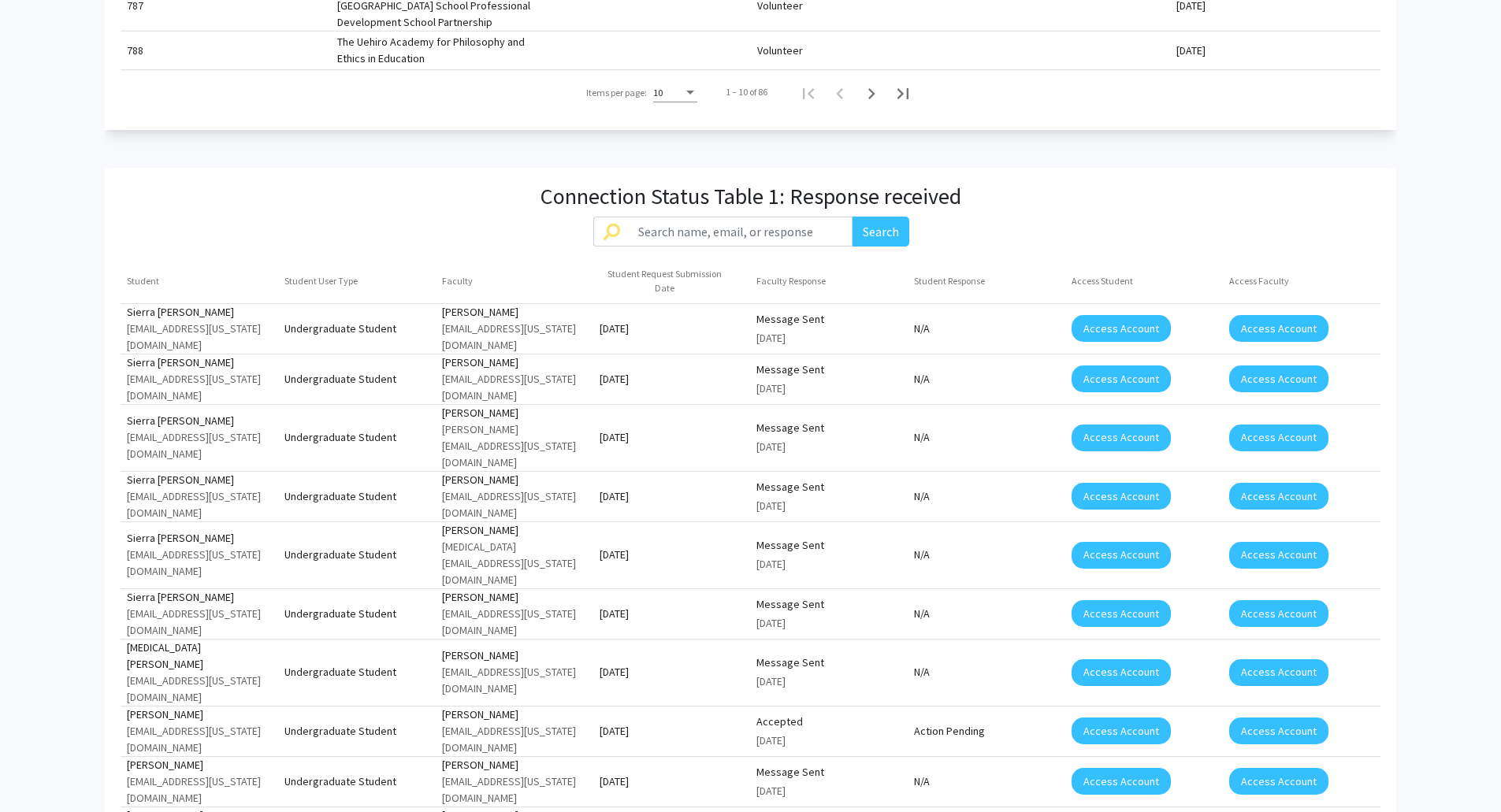
scroll to position [1103, 0]
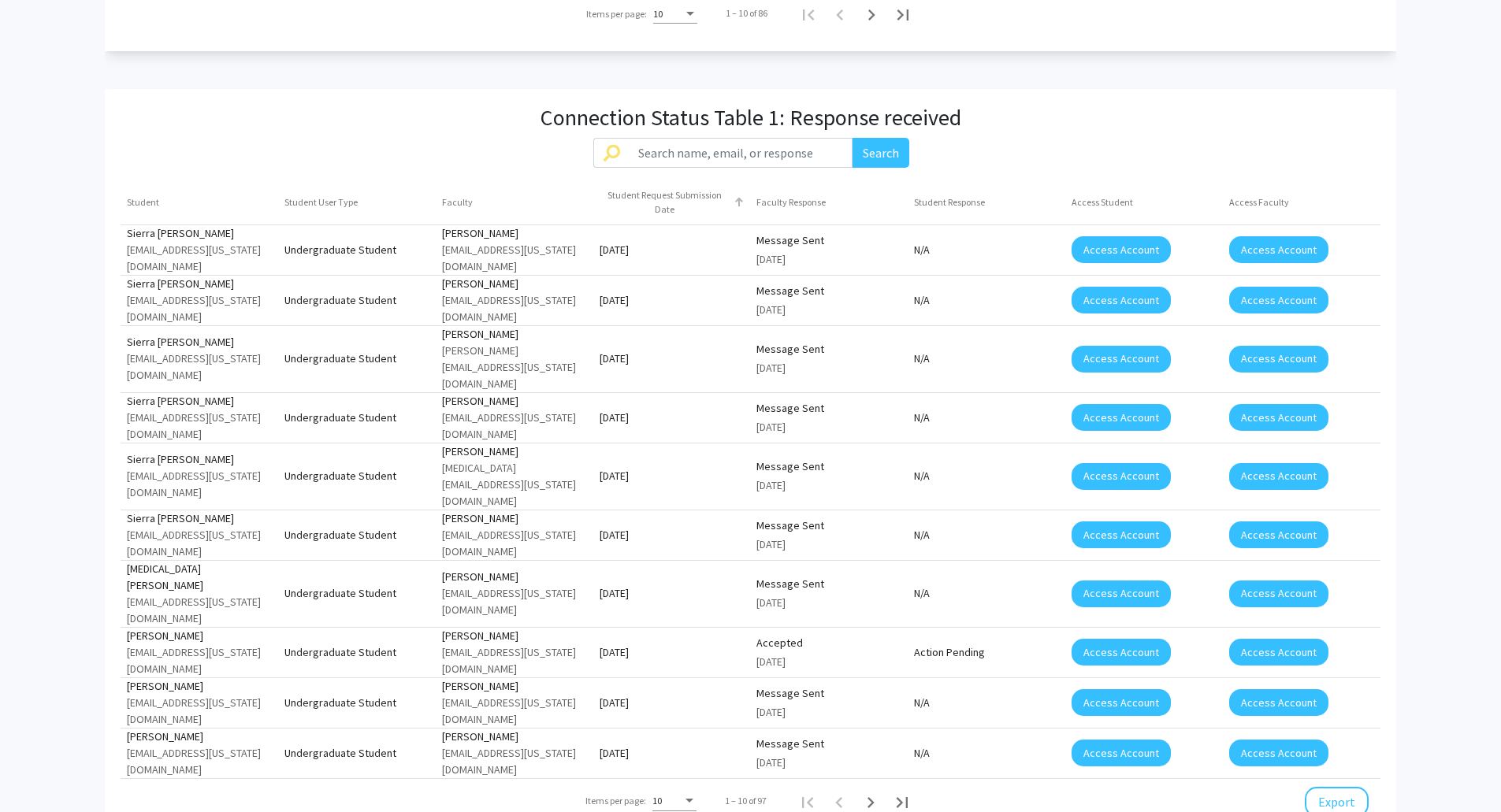
drag, startPoint x: 668, startPoint y: 532, endPoint x: 691, endPoint y: 571, distance: 45.3
click at [691, 571] on mat-table "Student Student User Type Faculty Student Request Submission Date Faculty Respo…" at bounding box center [750, 480] width 1259 height 599
click at [869, 792] on icon "Next page" at bounding box center [870, 802] width 22 height 22
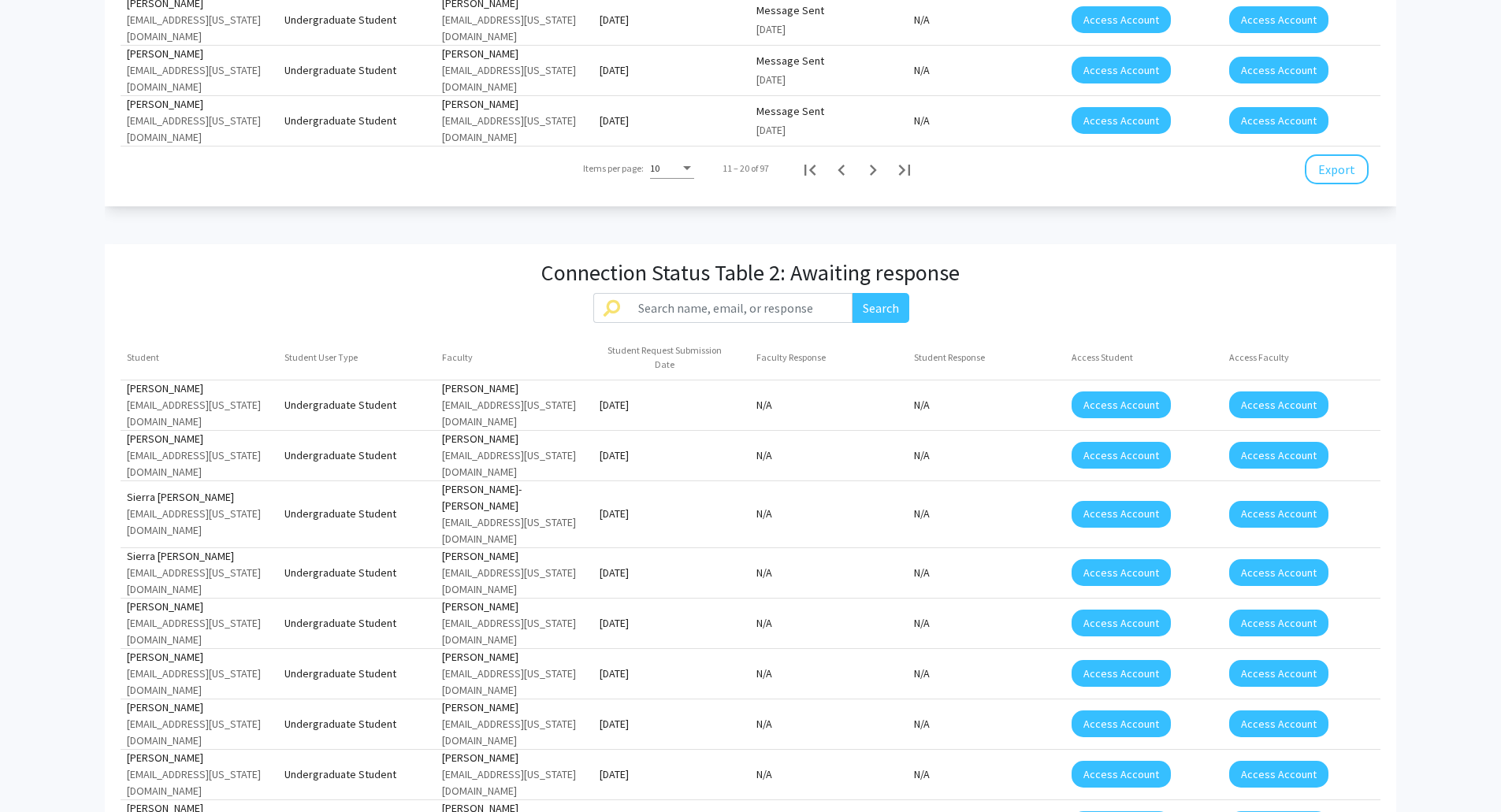
scroll to position [1720, 0]
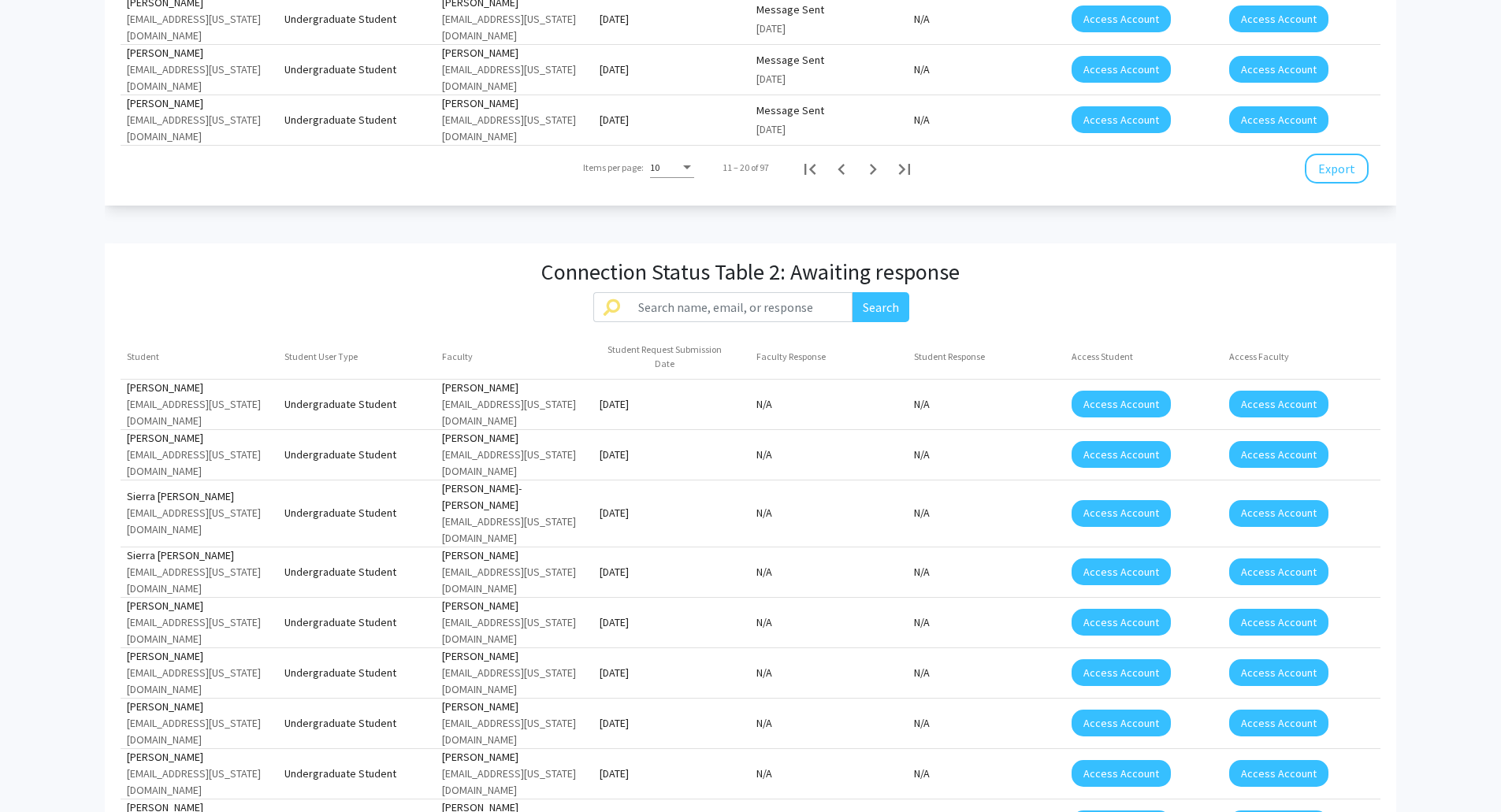
drag, startPoint x: 441, startPoint y: 563, endPoint x: 516, endPoint y: 563, distance: 75.0
copy div "[PERSON_NAME]"
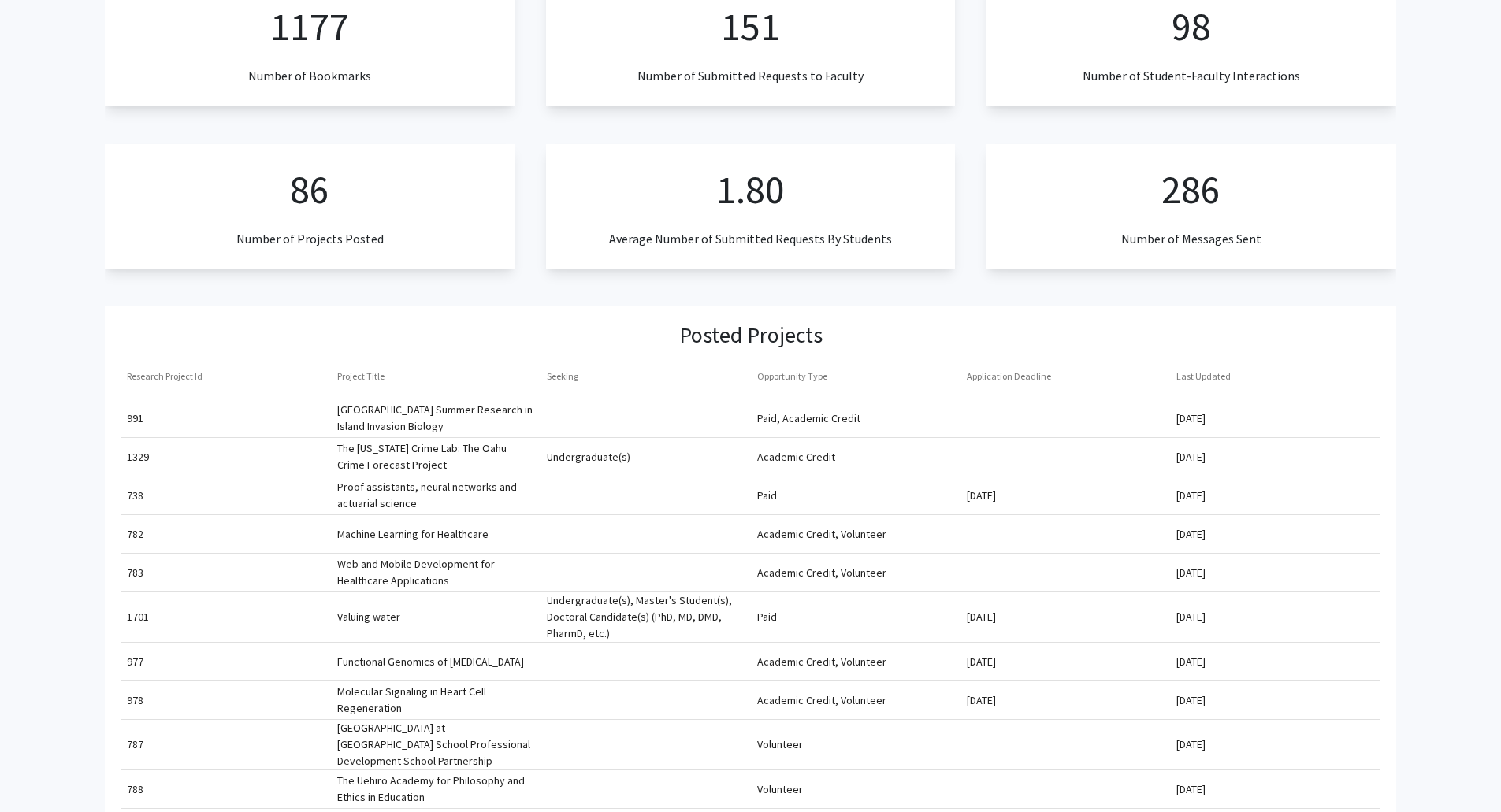
scroll to position [0, 0]
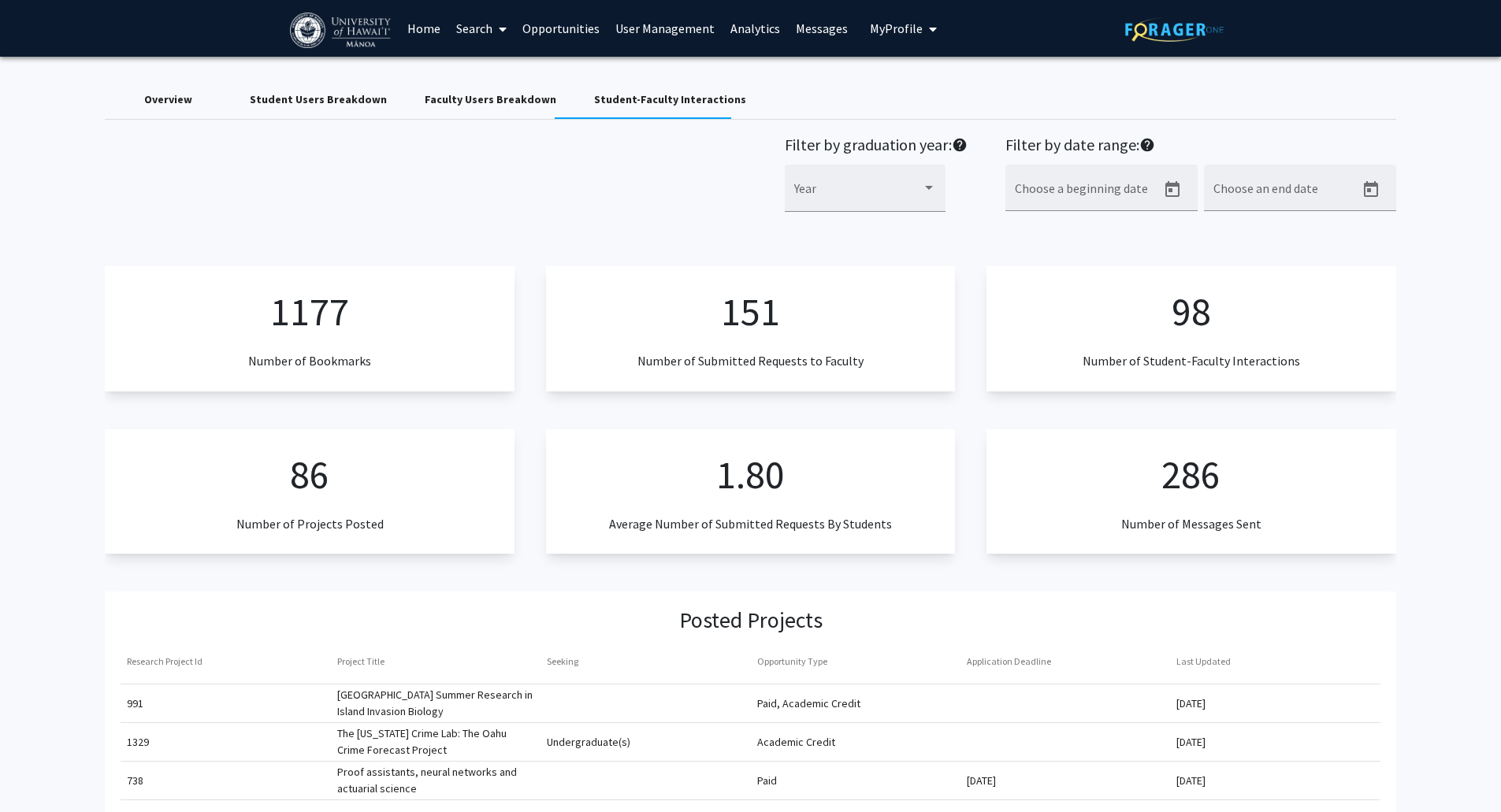
click at [159, 93] on div "Overview" at bounding box center [168, 99] width 49 height 16
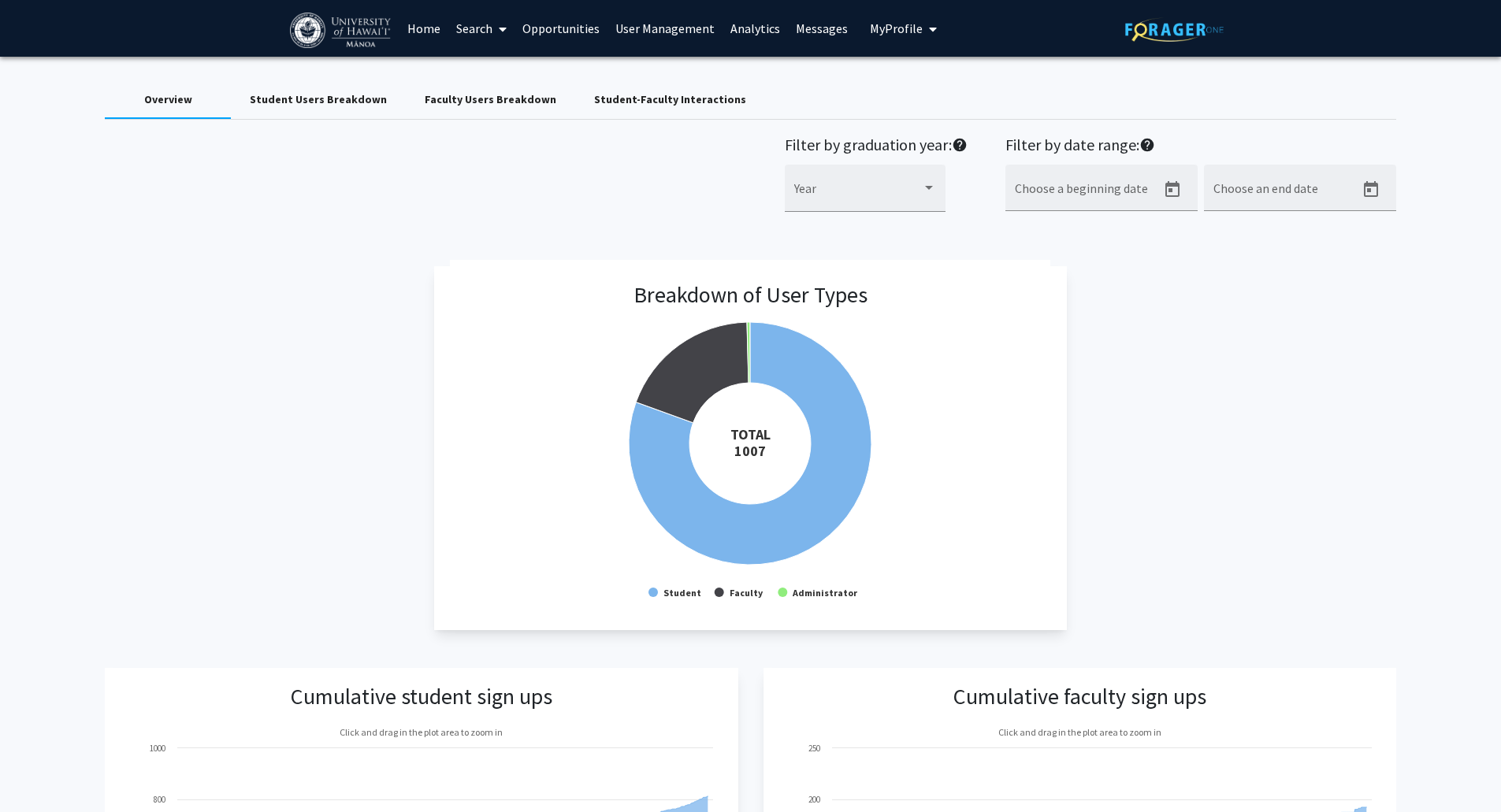
click at [418, 31] on link "Home" at bounding box center [423, 29] width 49 height 55
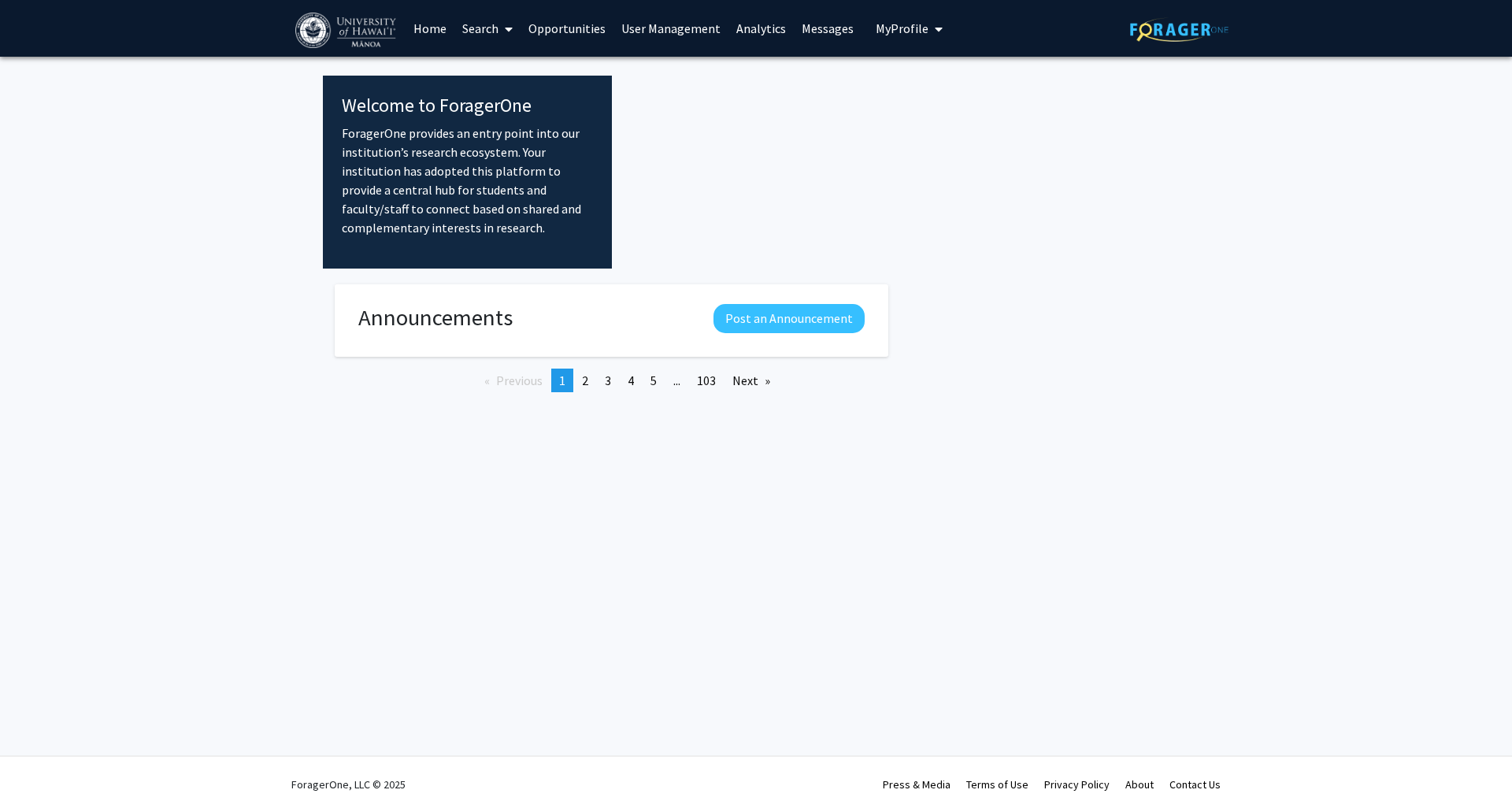
click at [475, 31] on link "Search" at bounding box center [488, 29] width 67 height 55
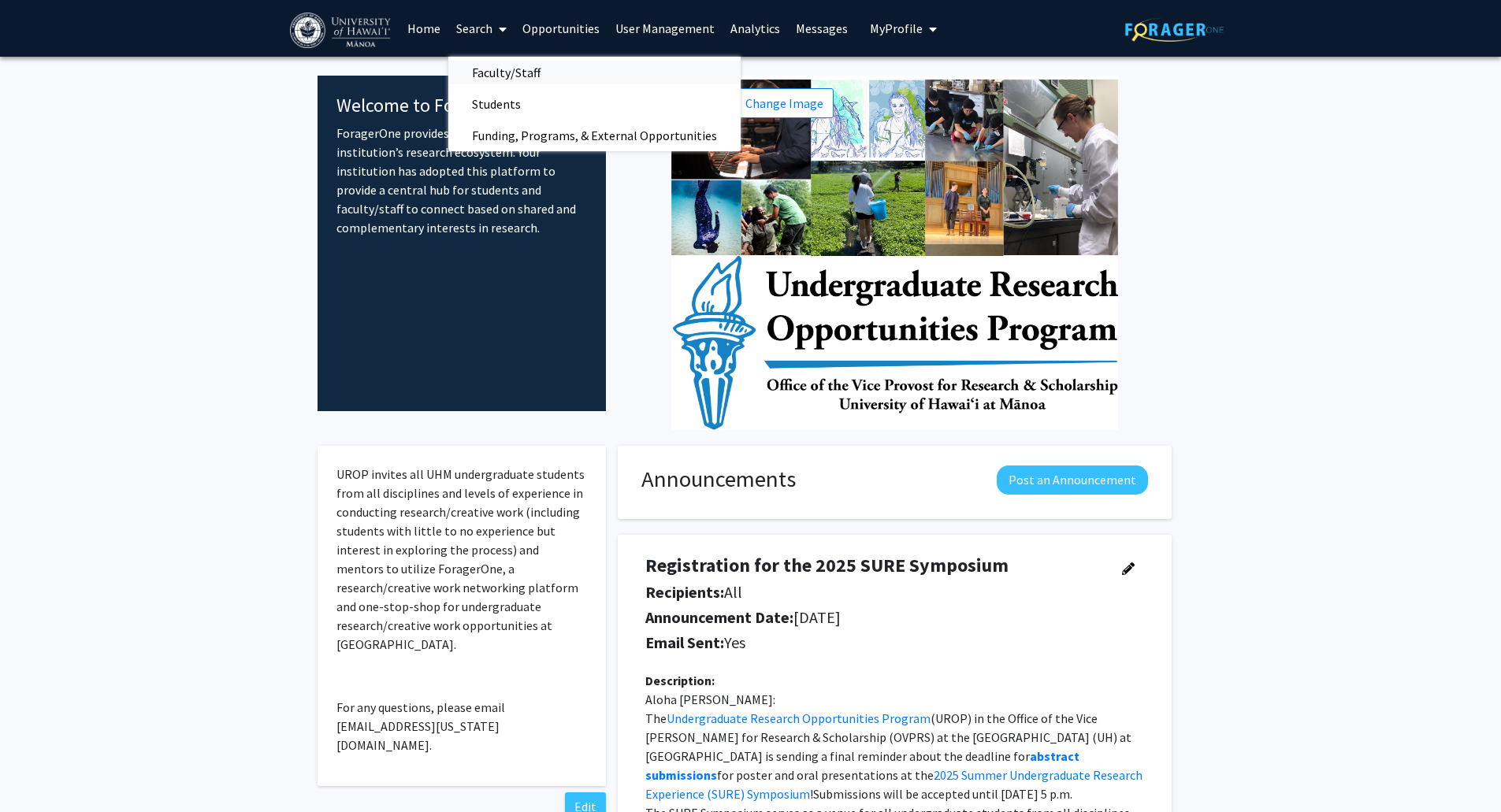
click at [513, 68] on span "Faculty/Staff" at bounding box center [506, 72] width 116 height 31
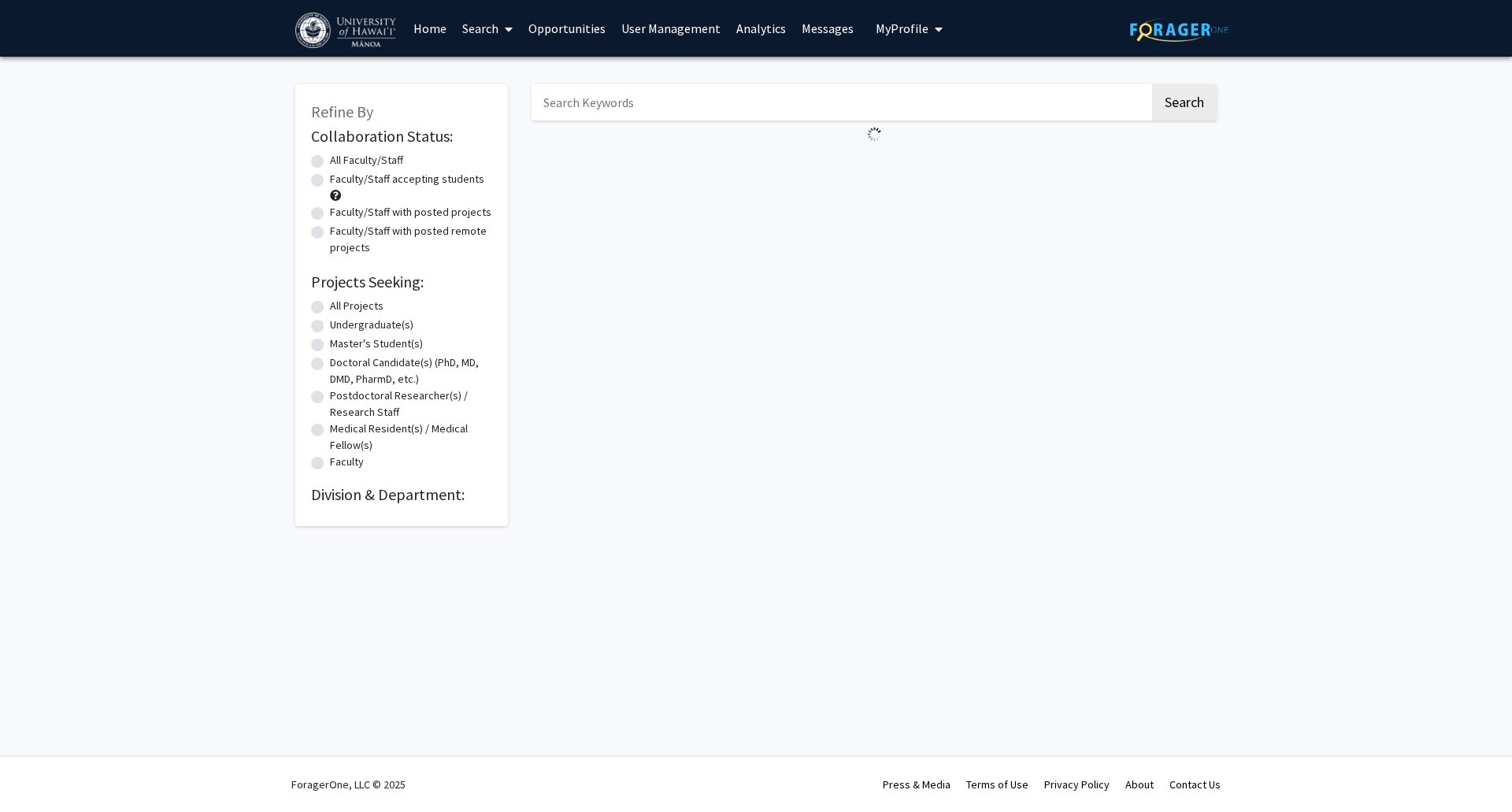
click at [622, 95] on input "Search Keywords" at bounding box center [840, 103] width 618 height 36
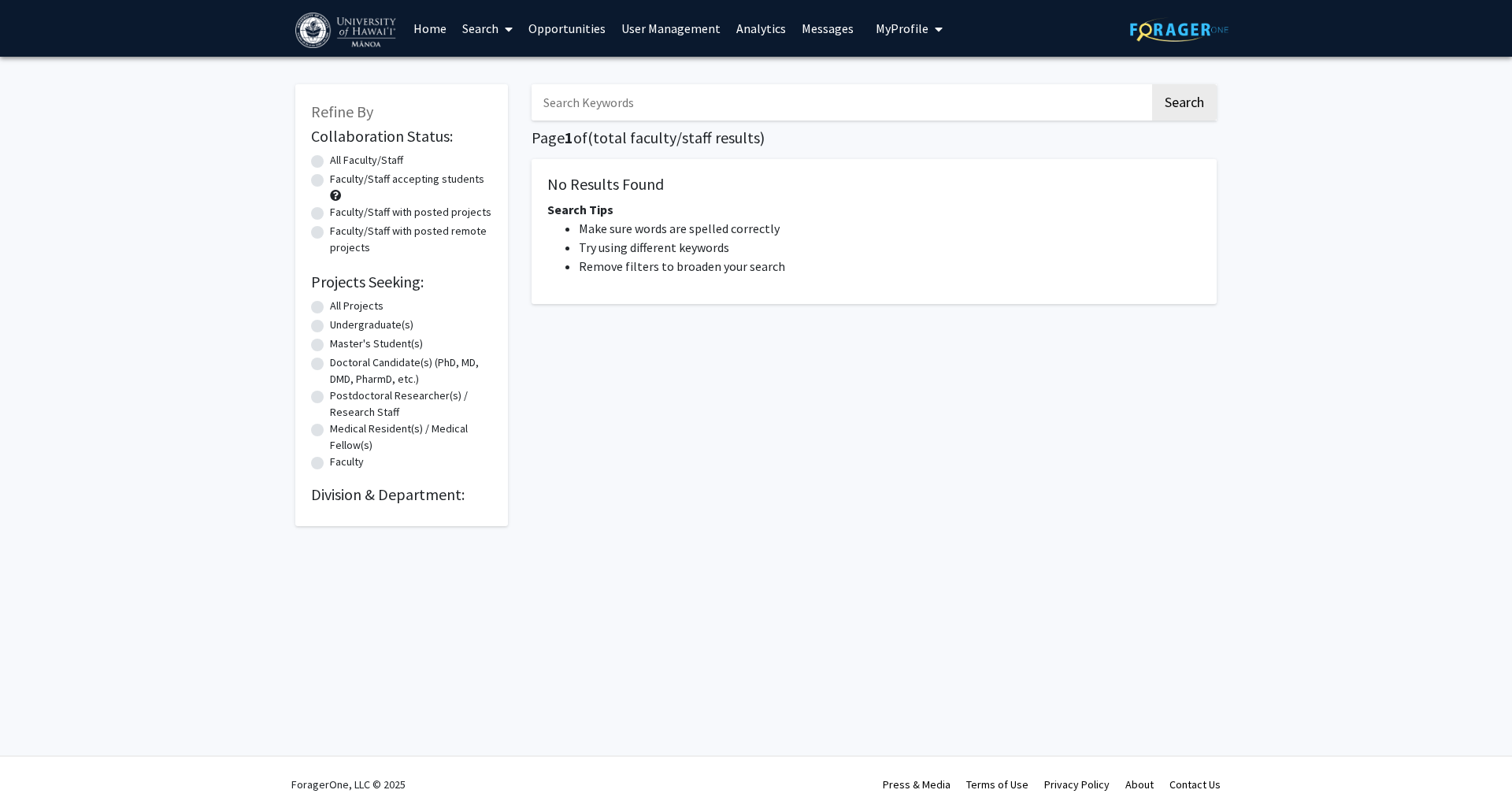
paste input "[PERSON_NAME]"
type input "[PERSON_NAME]"
click at [1152, 85] on button "Search" at bounding box center [1184, 103] width 65 height 36
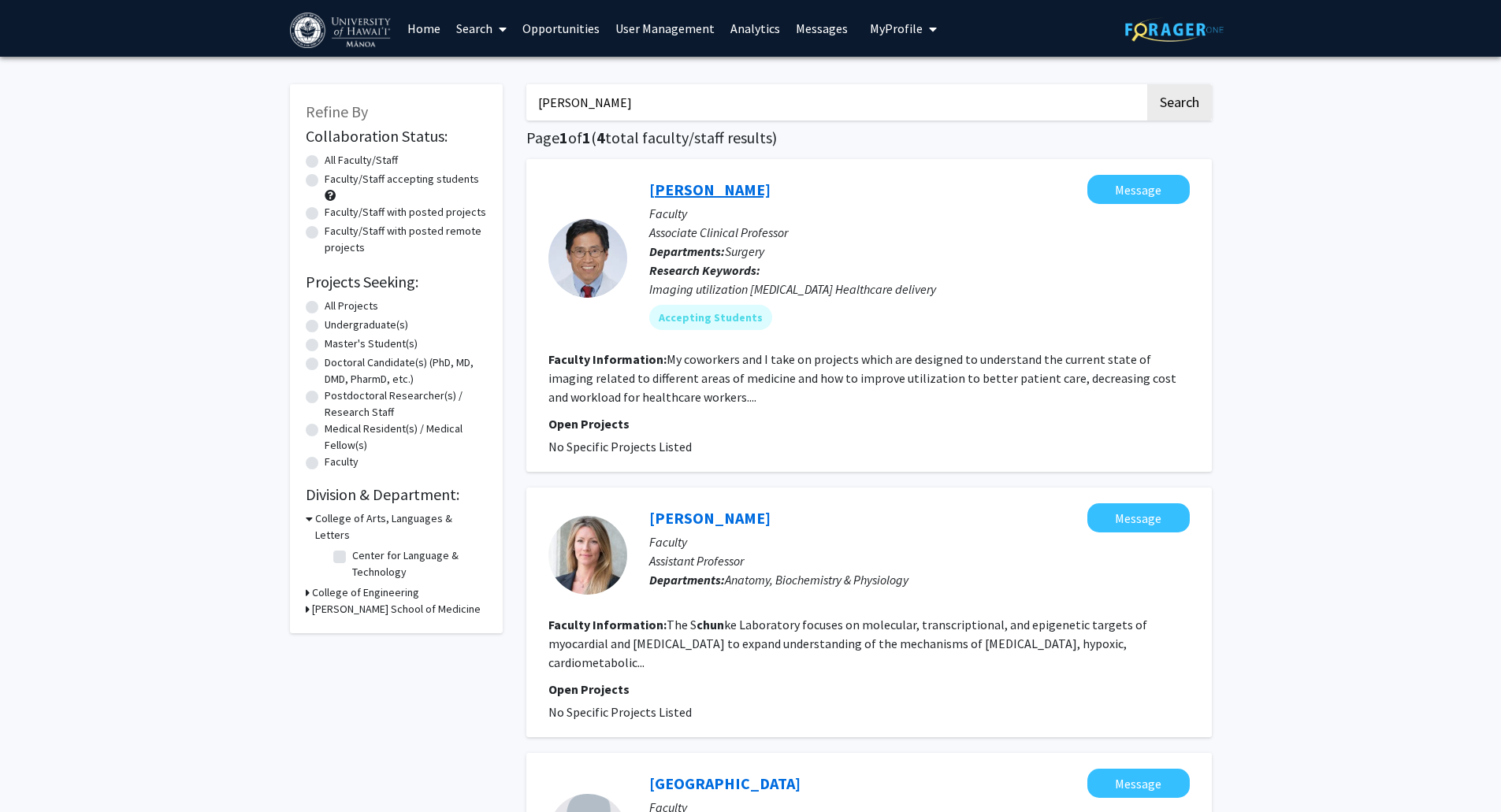
click at [731, 186] on link "[PERSON_NAME]" at bounding box center [711, 189] width 122 height 20
